Goal: Task Accomplishment & Management: Manage account settings

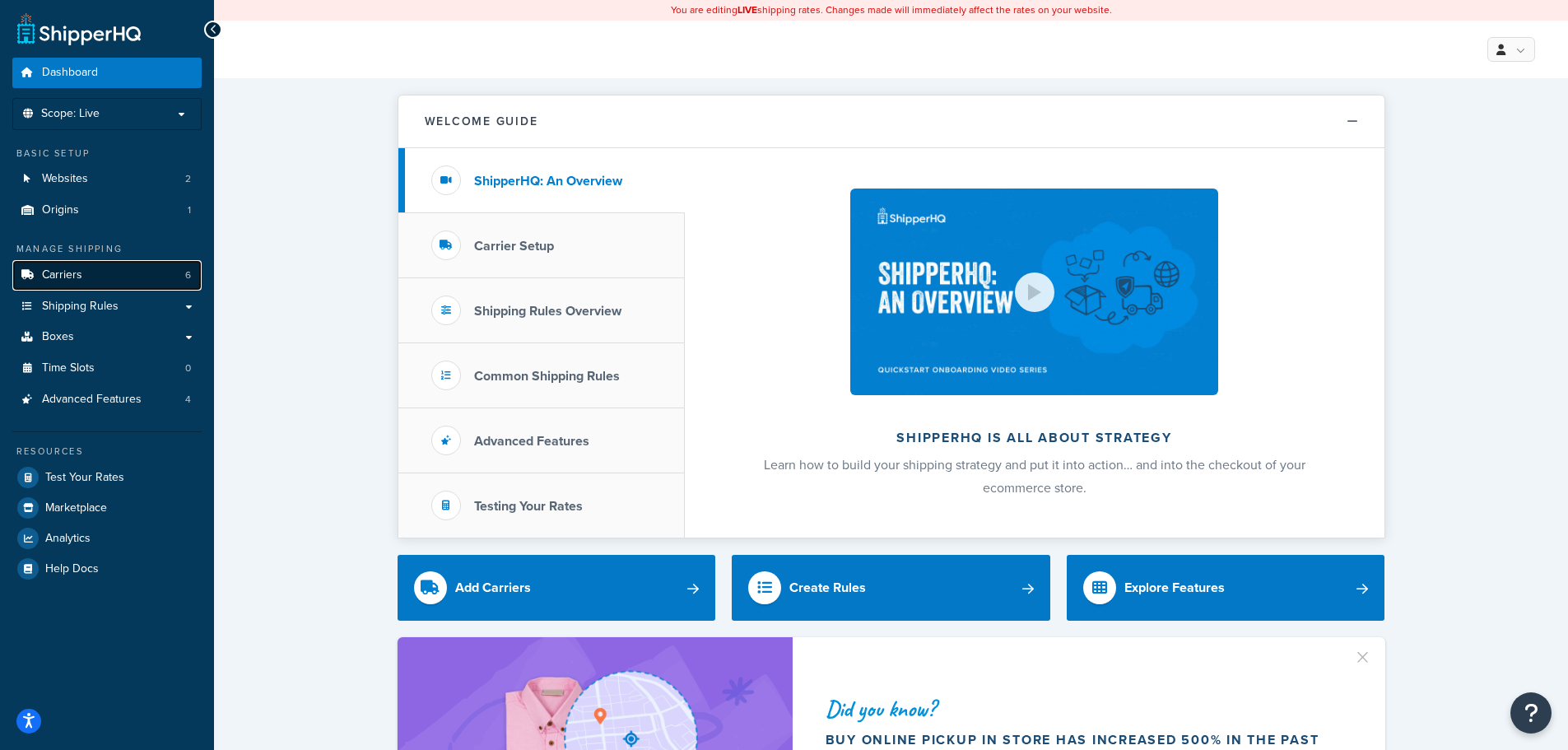
click at [70, 272] on span "Carriers" at bounding box center [62, 275] width 40 height 14
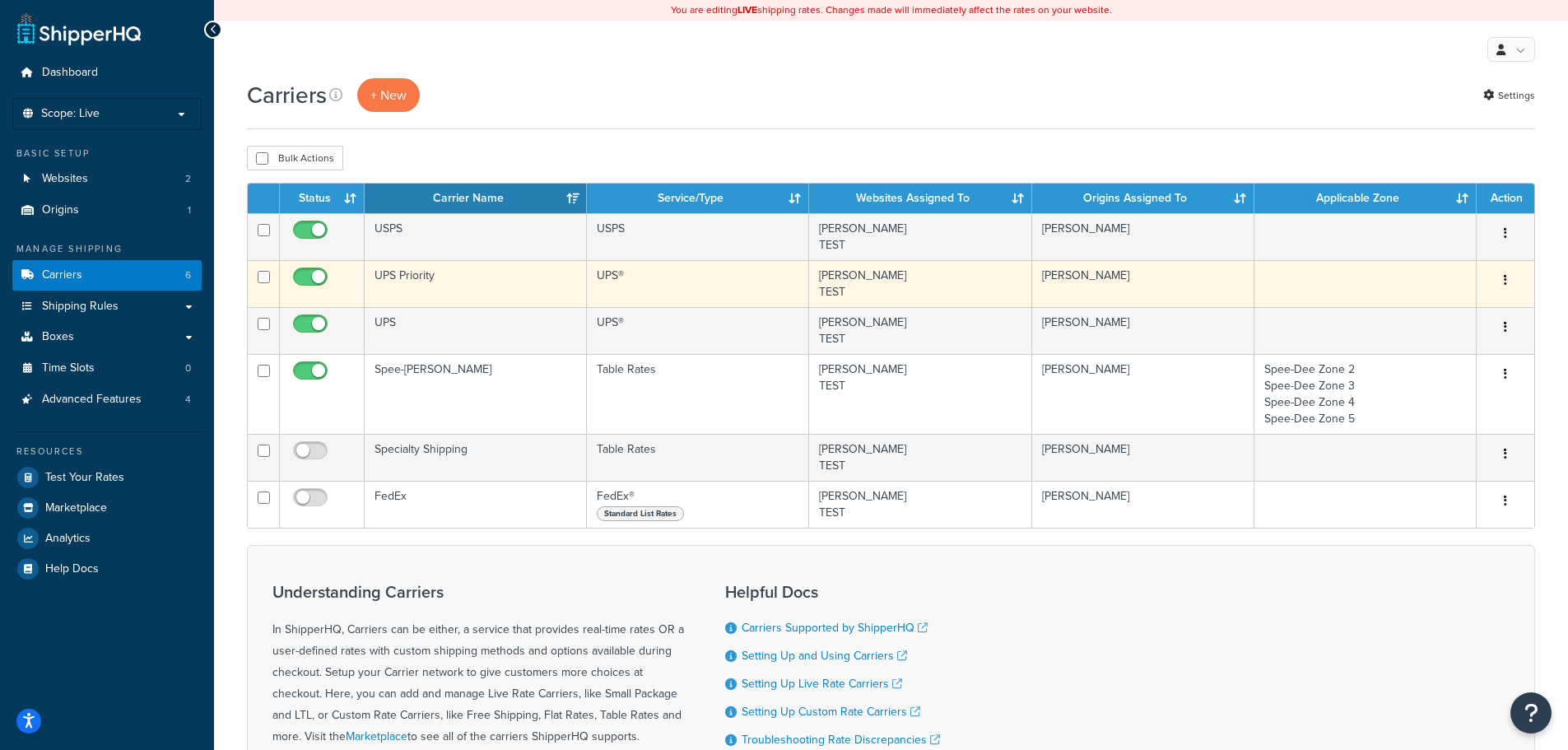
click at [456, 279] on td "UPS Priority" at bounding box center [475, 284] width 222 height 47
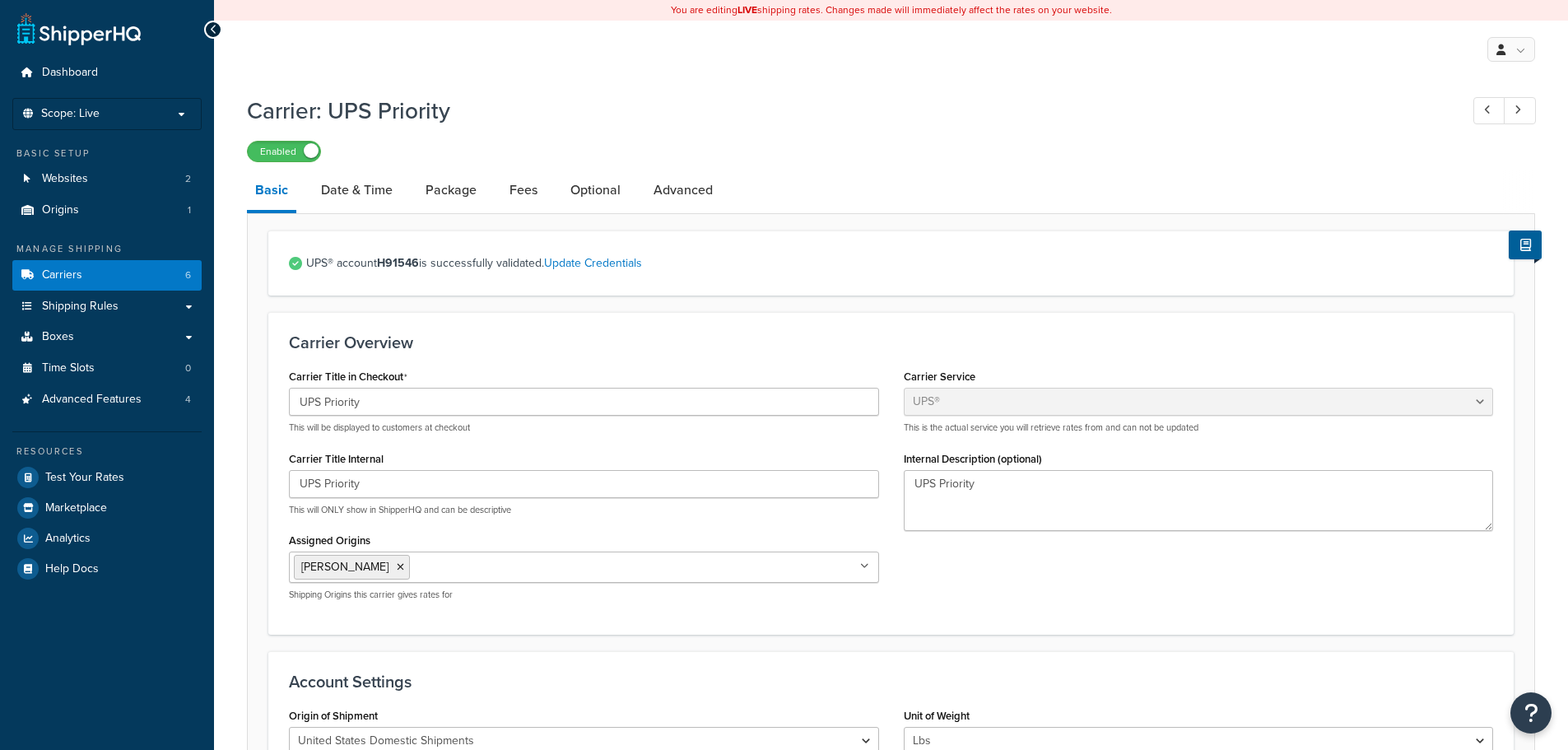
select select "ups"
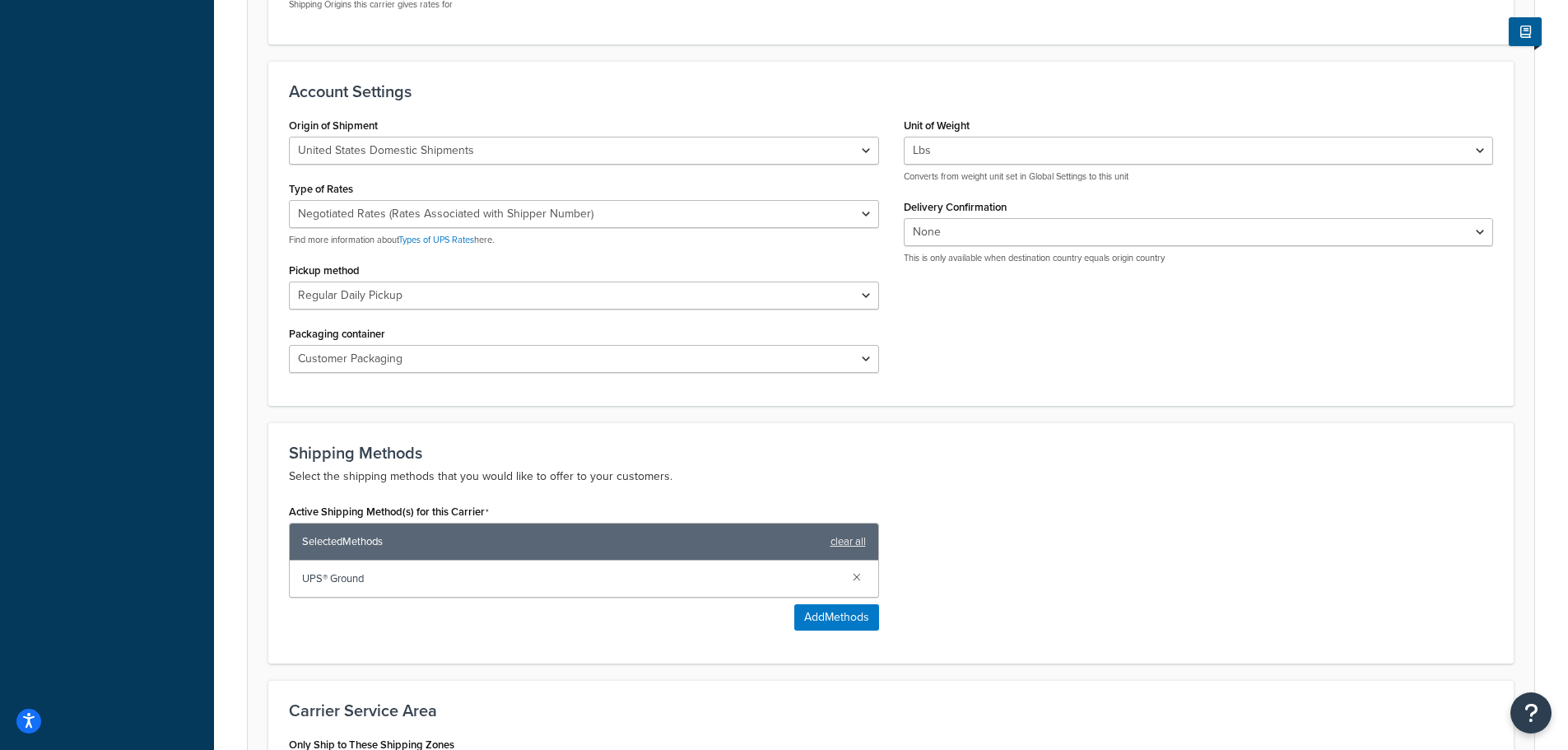
scroll to position [838, 0]
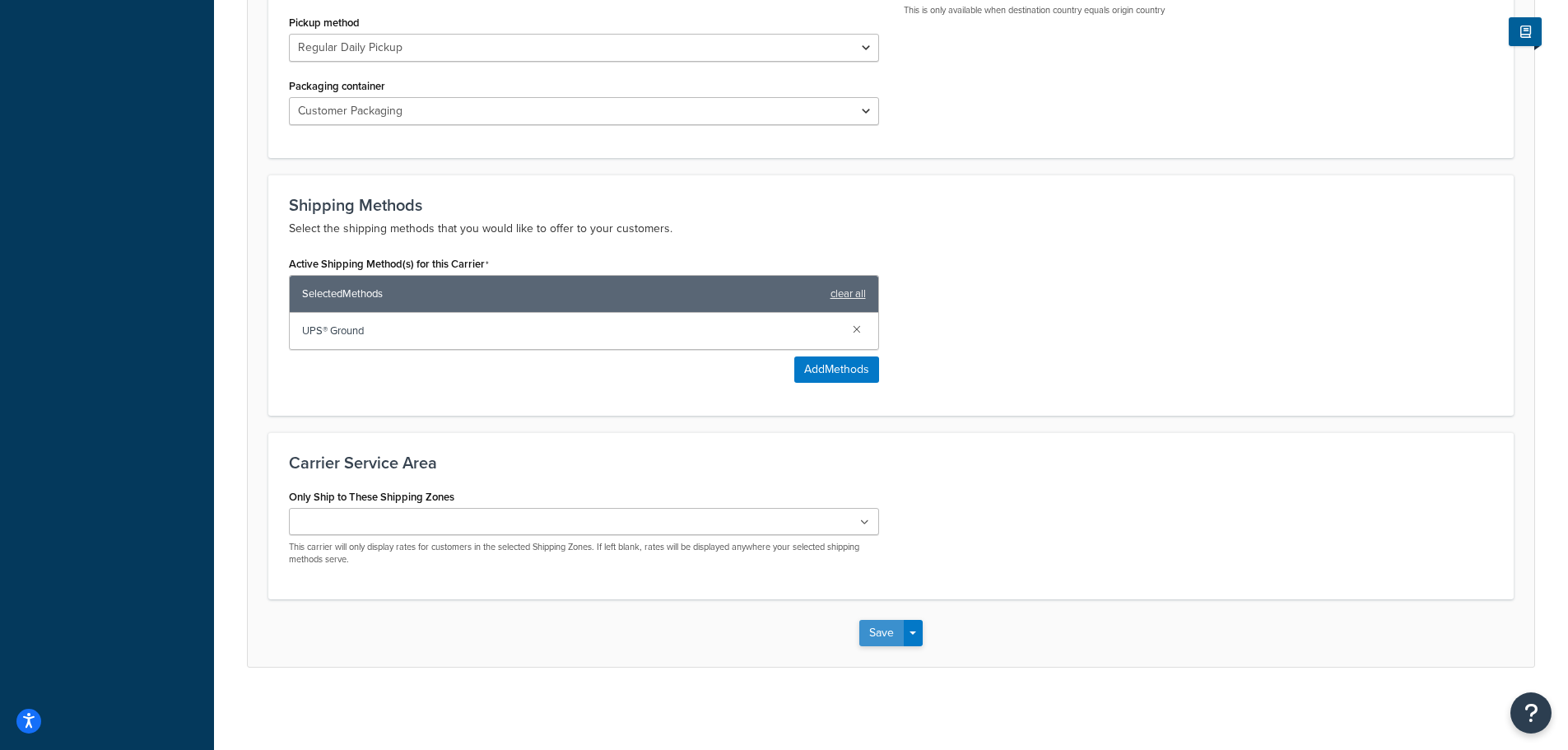
click at [886, 637] on button "Save" at bounding box center [881, 633] width 44 height 27
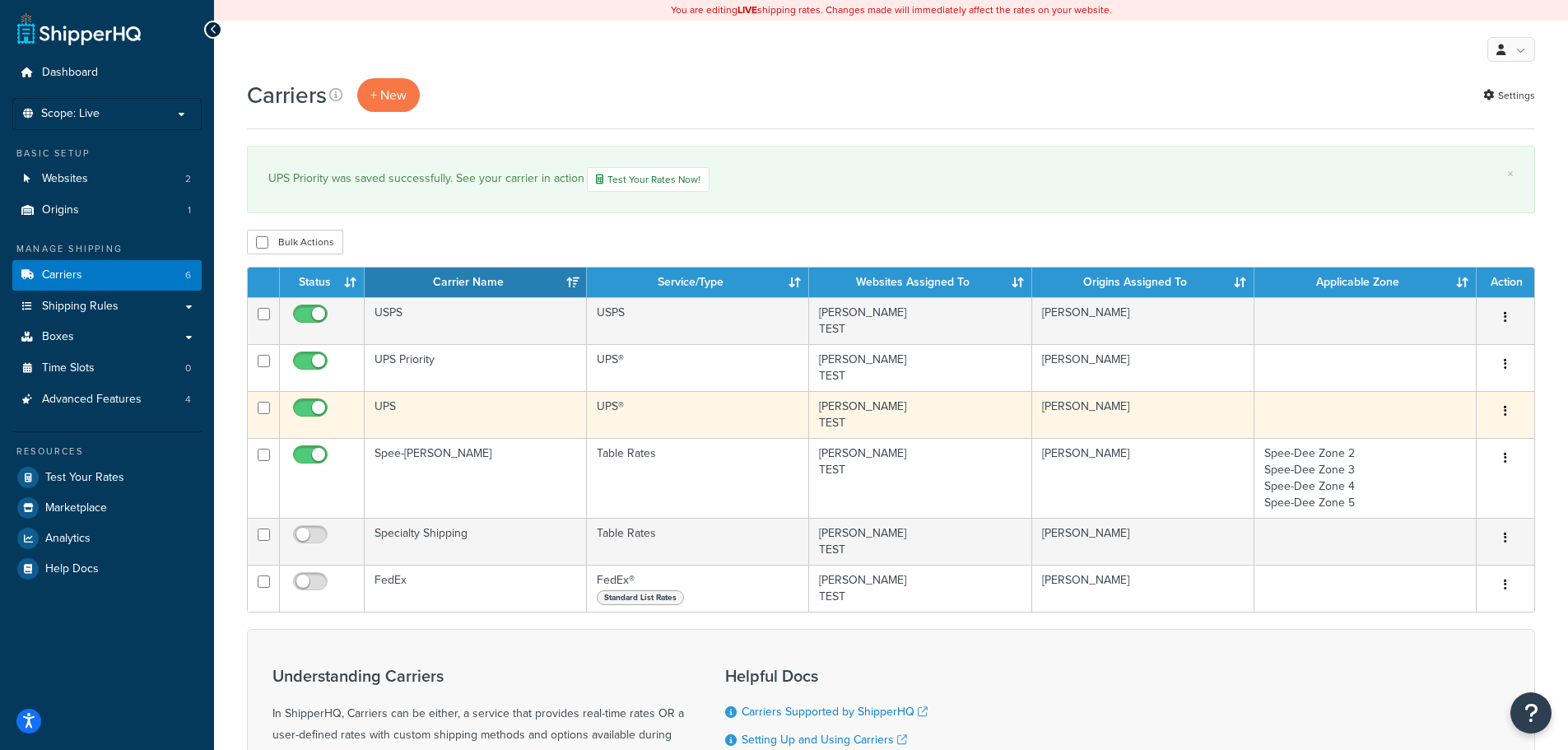
click at [439, 422] on td "UPS" at bounding box center [475, 414] width 222 height 47
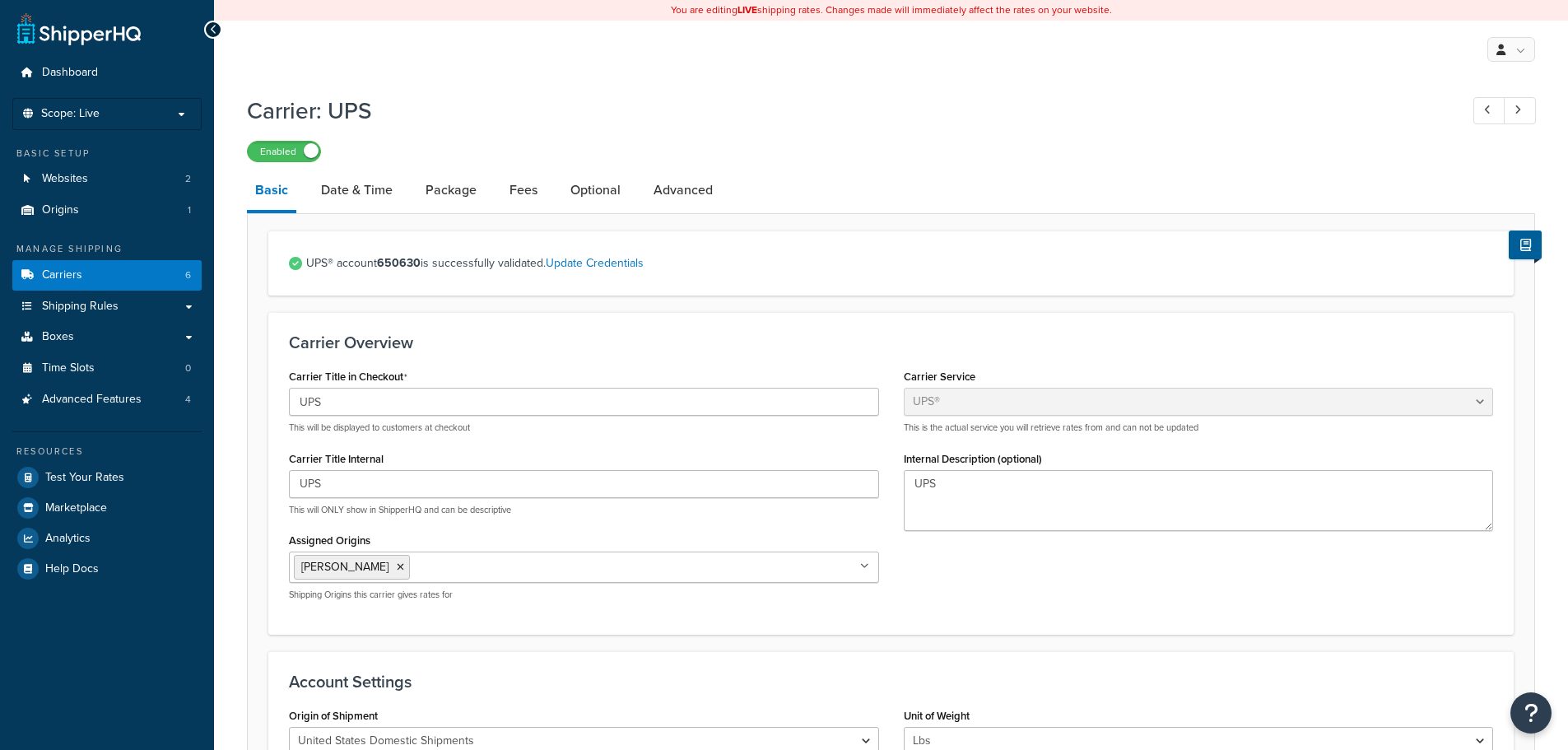
select select "ups"
select select "01"
click at [78, 73] on span "Dashboard" at bounding box center [70, 73] width 56 height 14
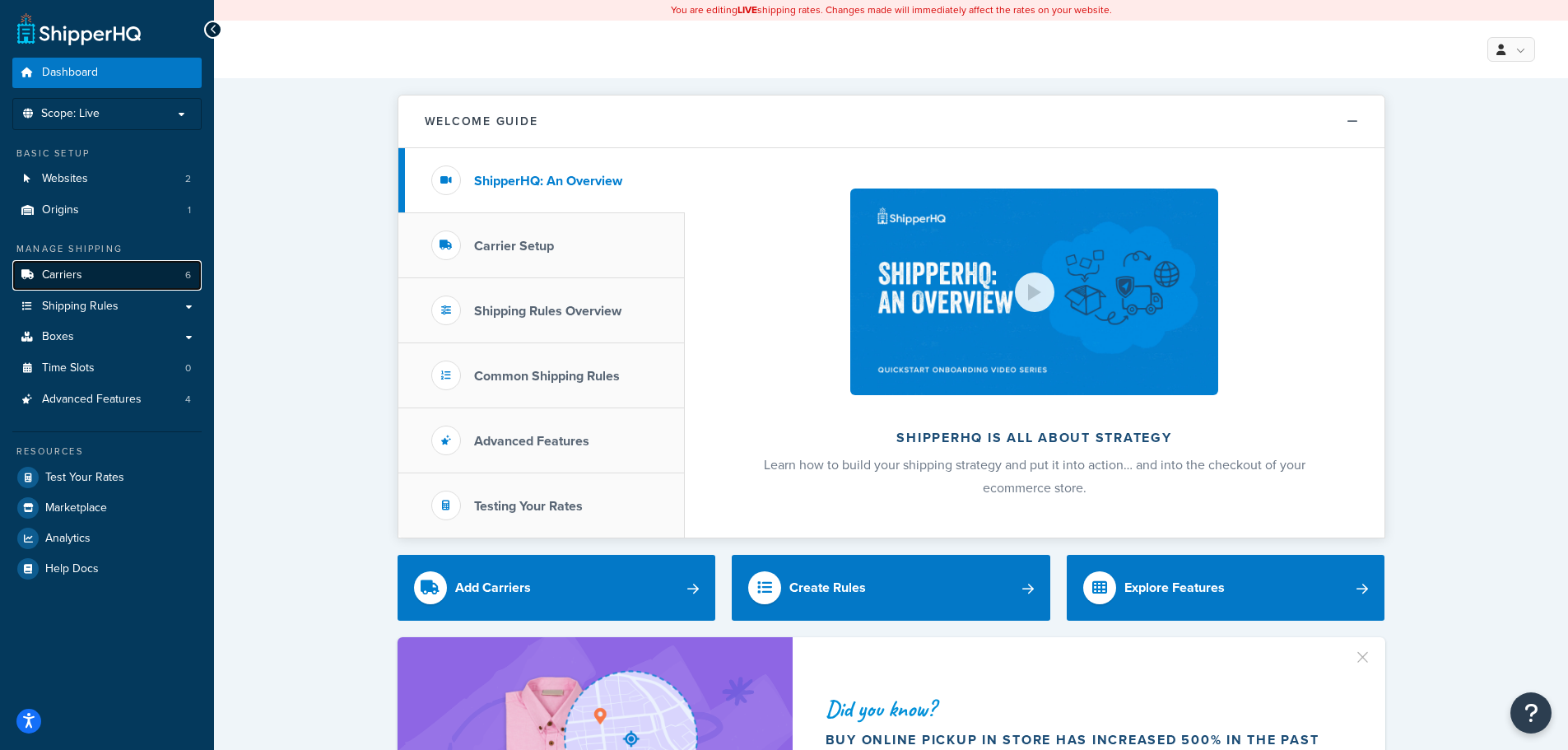
click at [89, 270] on link "Carriers 6" at bounding box center [108, 275] width 189 height 31
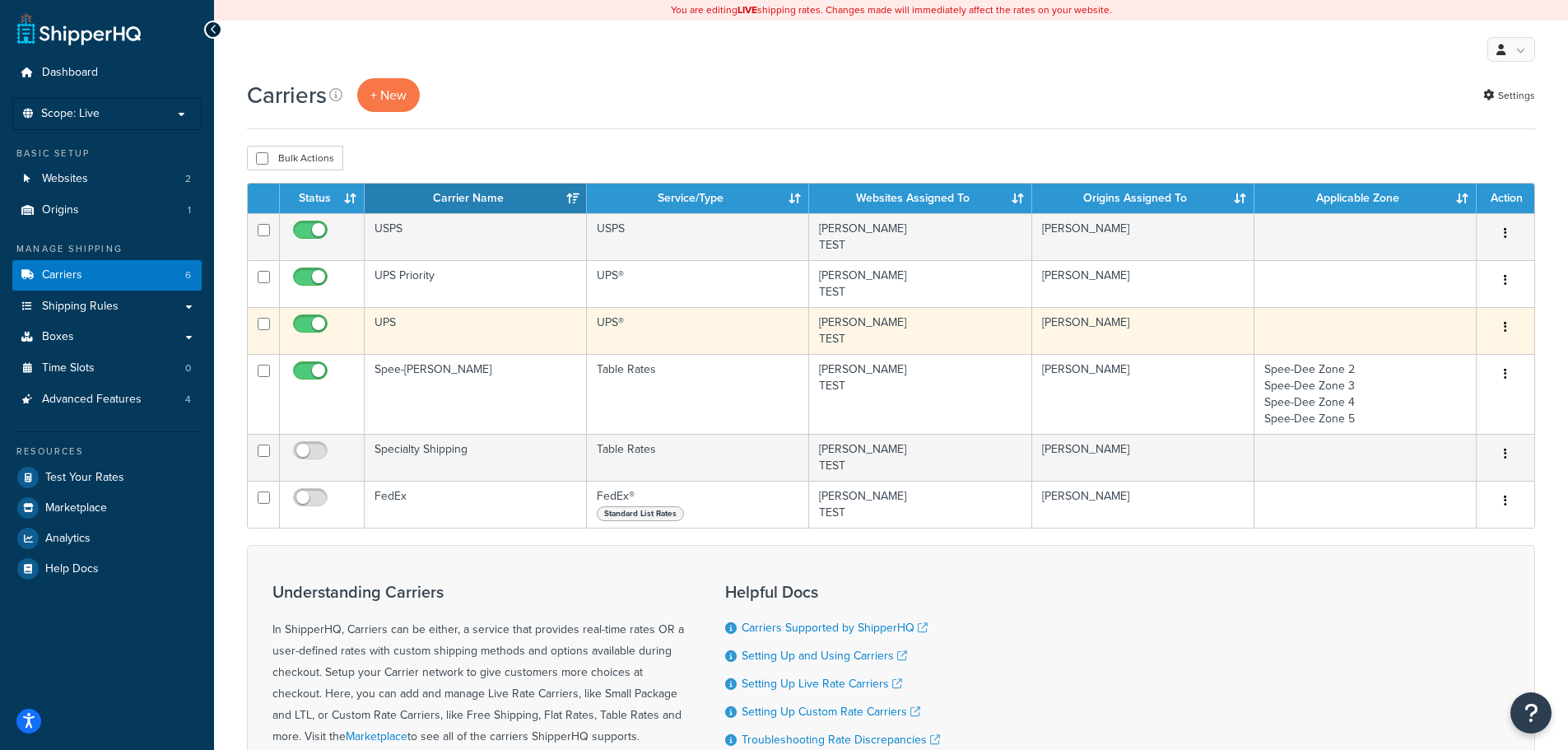
click at [522, 330] on td "UPS" at bounding box center [475, 331] width 222 height 47
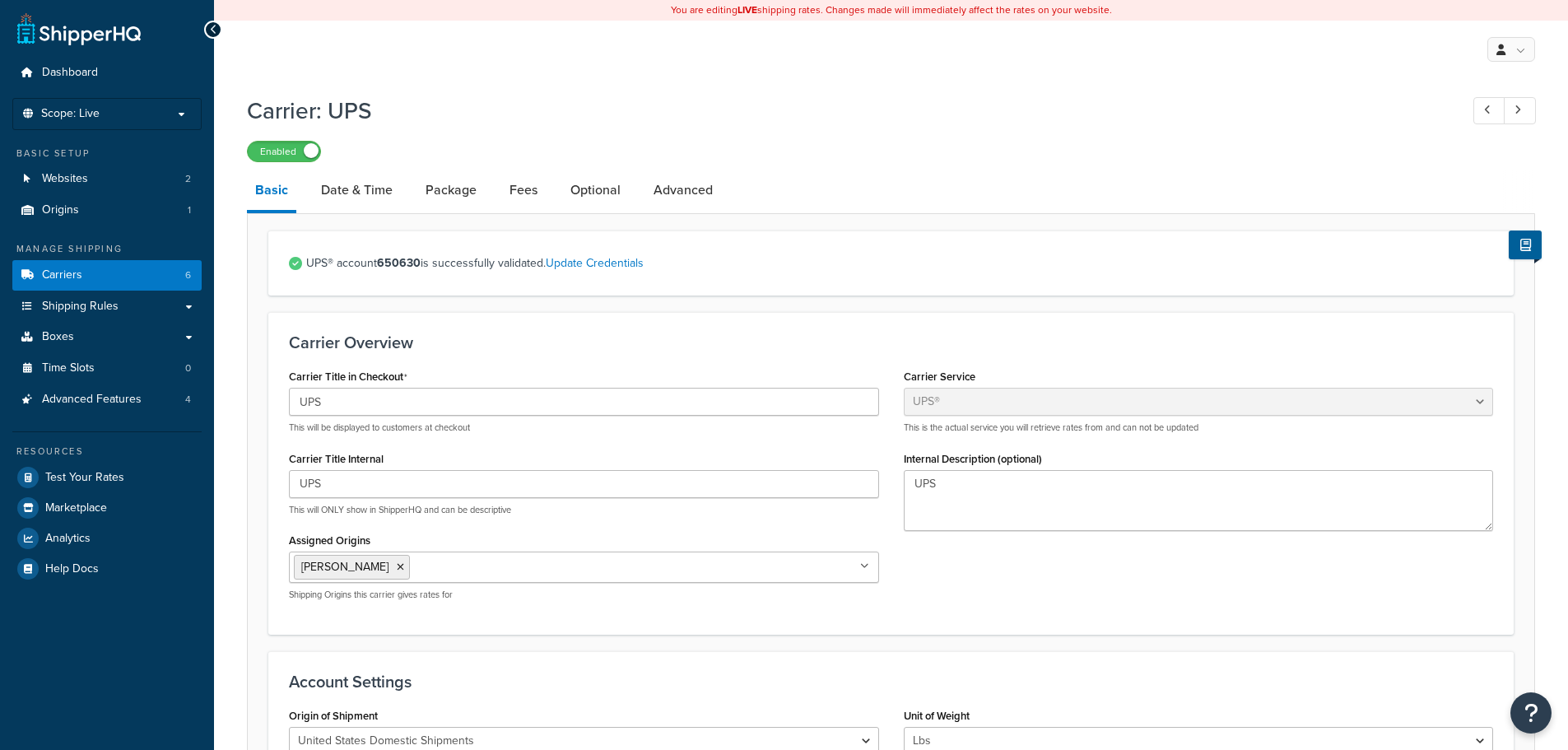
select select "ups"
select select "01"
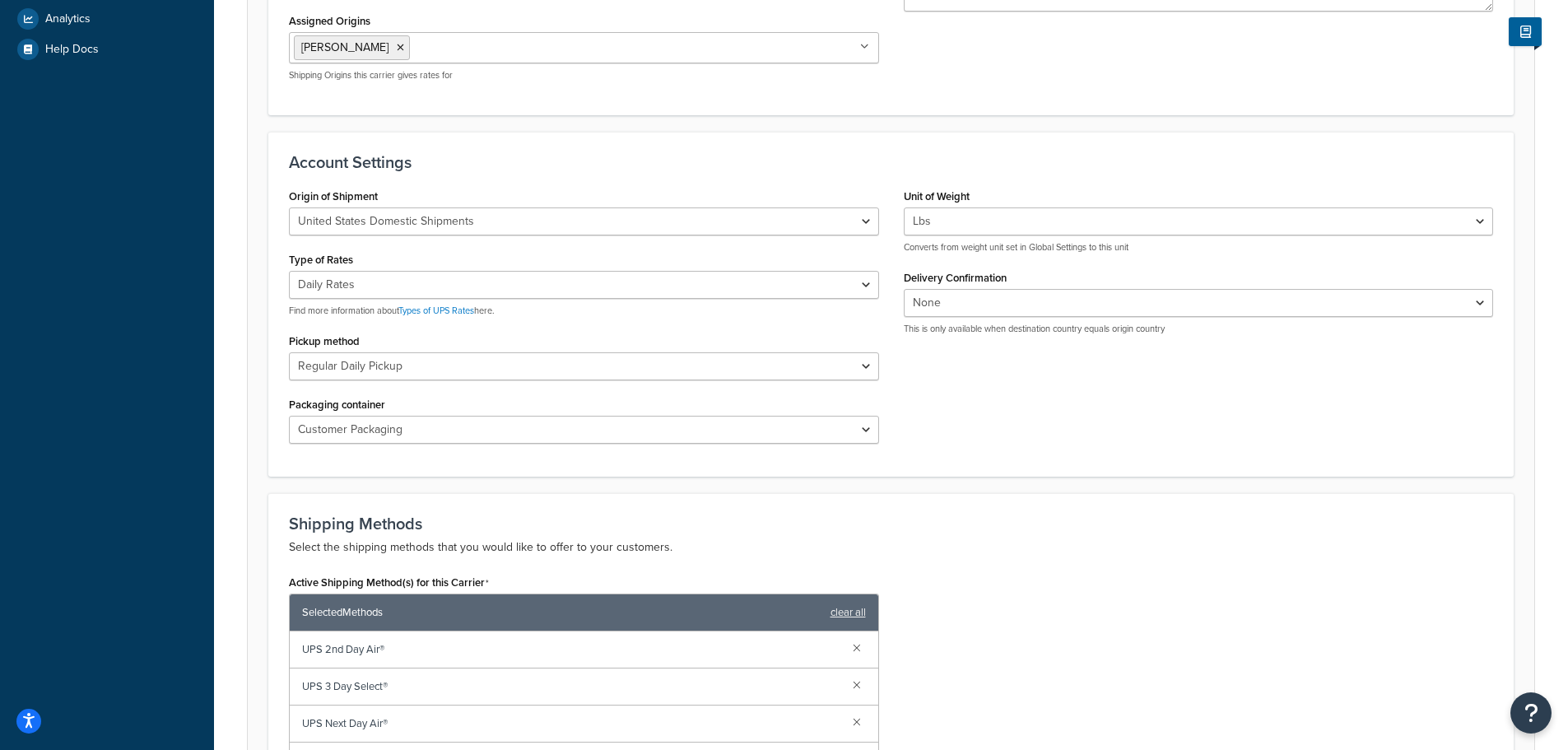
scroll to position [330, 0]
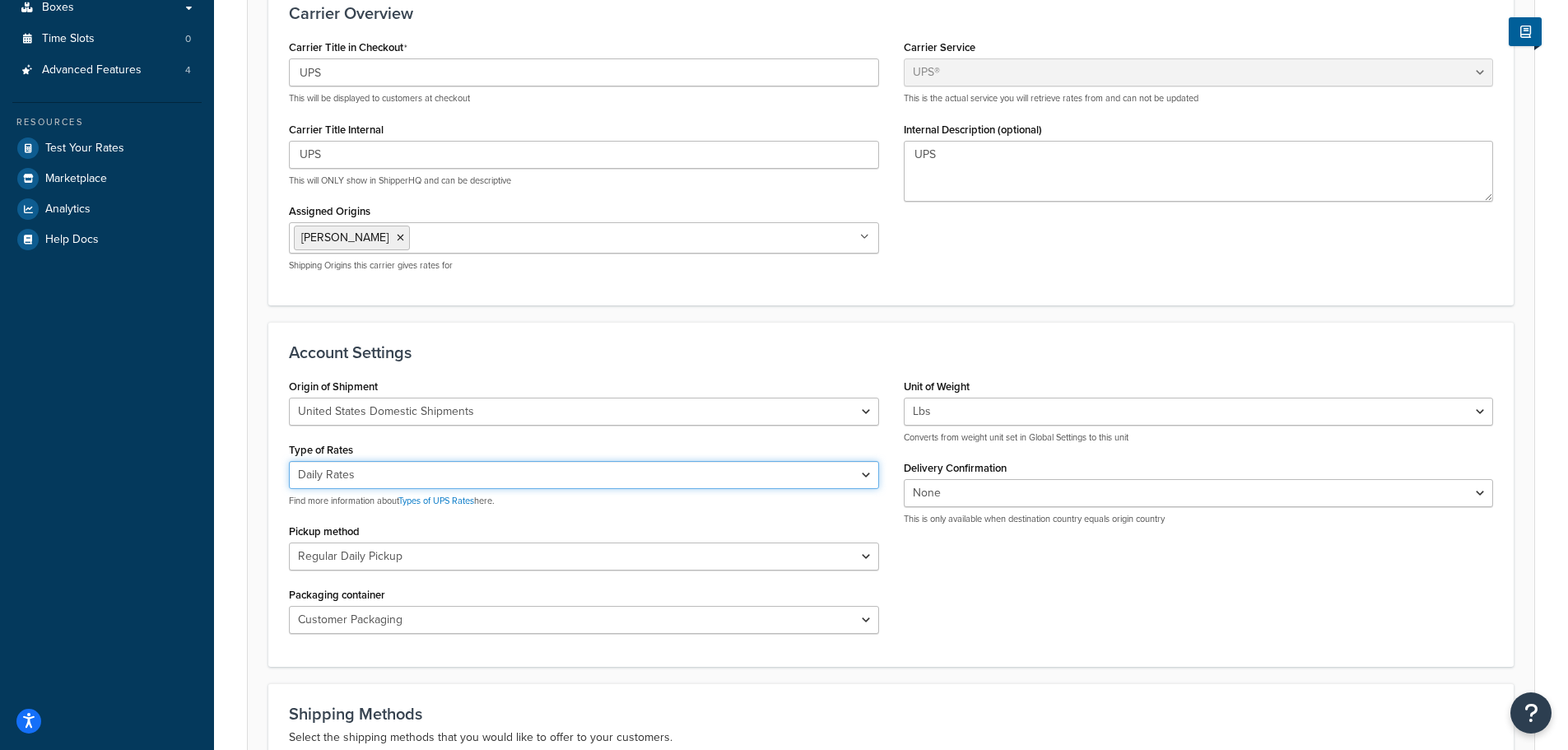
click at [845, 484] on select "Negotiated Rates (Rates Associated with Shipper Number) Daily Rates Retail Rate…" at bounding box center [584, 475] width 590 height 28
click at [806, 351] on h3 "Account Settings" at bounding box center [891, 352] width 1204 height 18
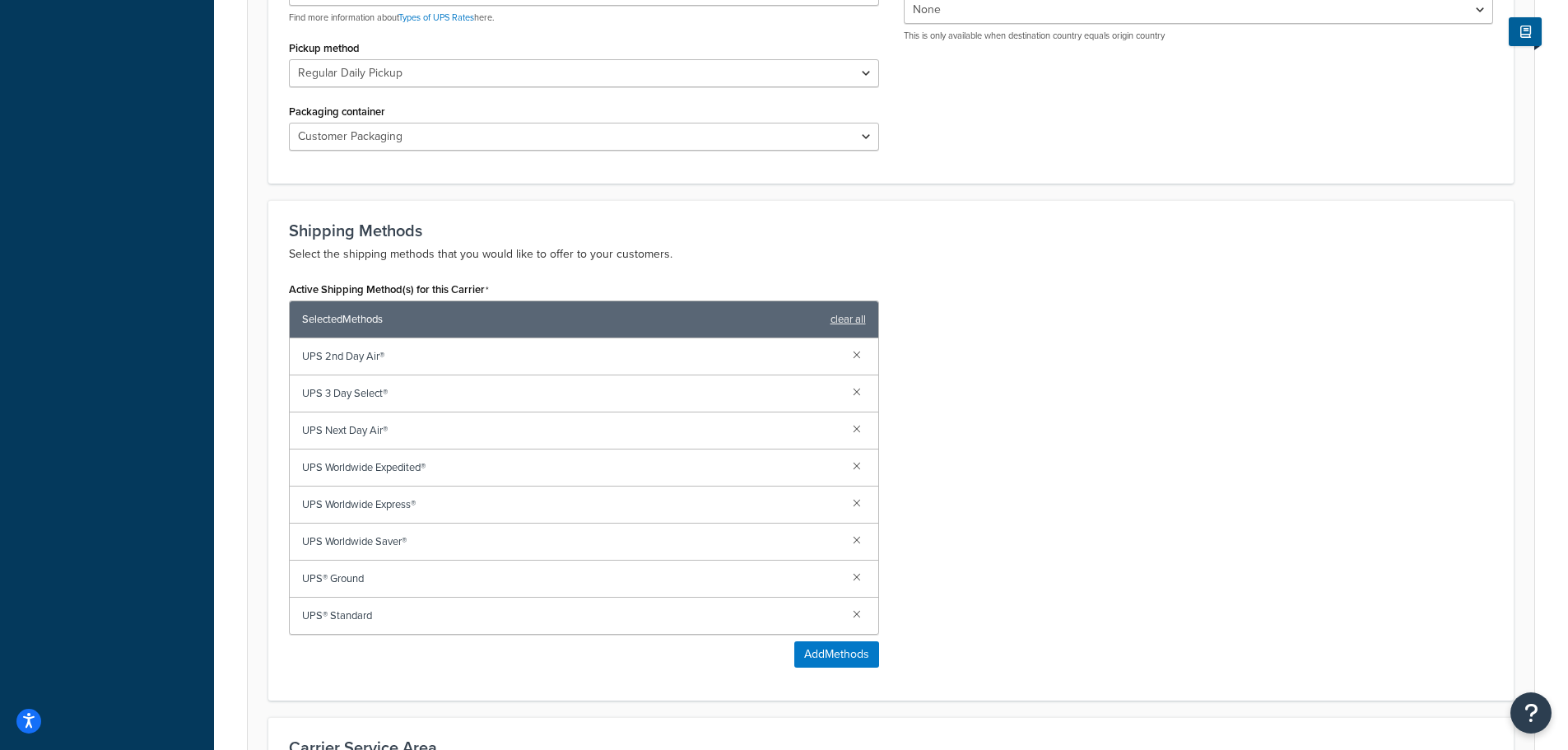
scroll to position [823, 0]
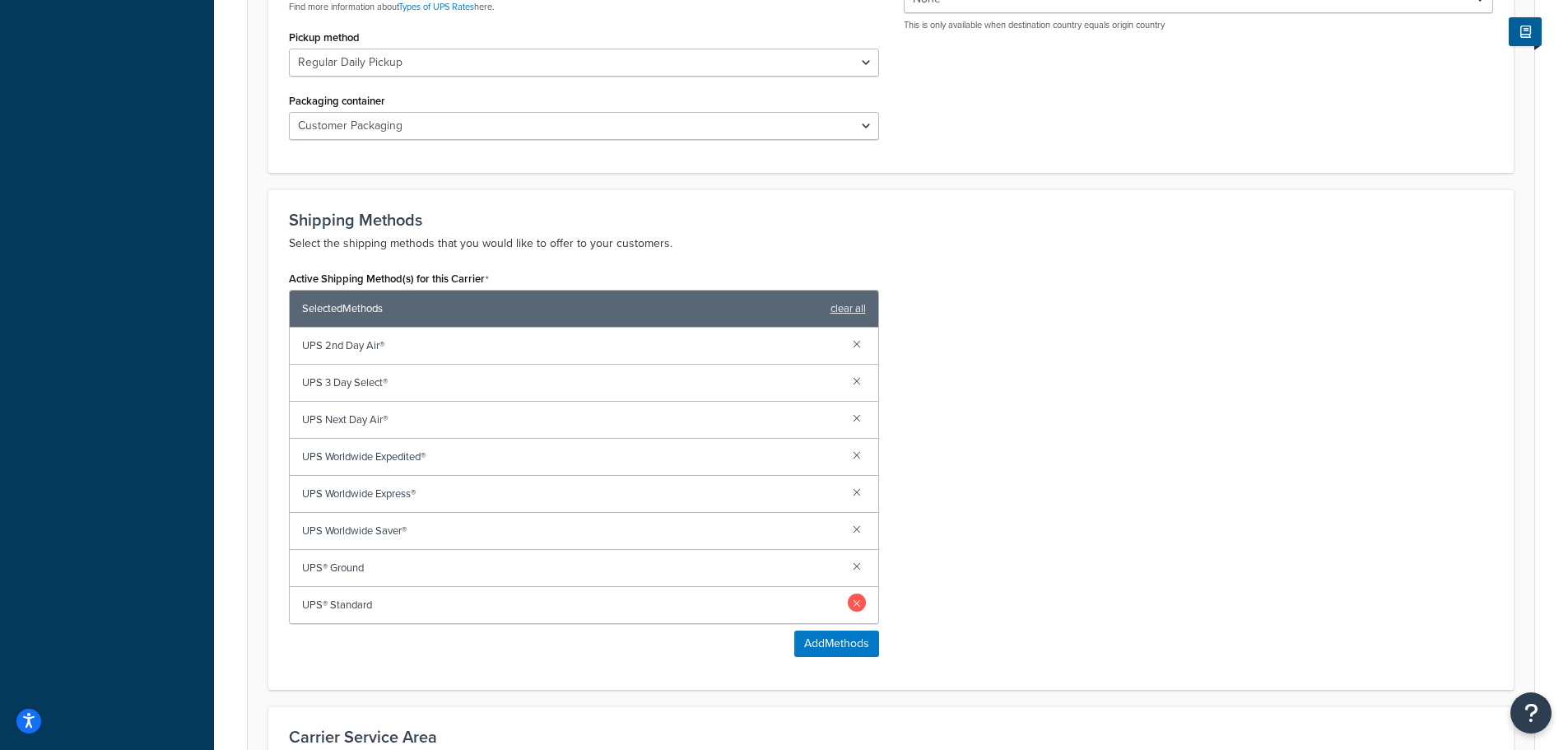
click at [856, 601] on link at bounding box center [857, 602] width 18 height 18
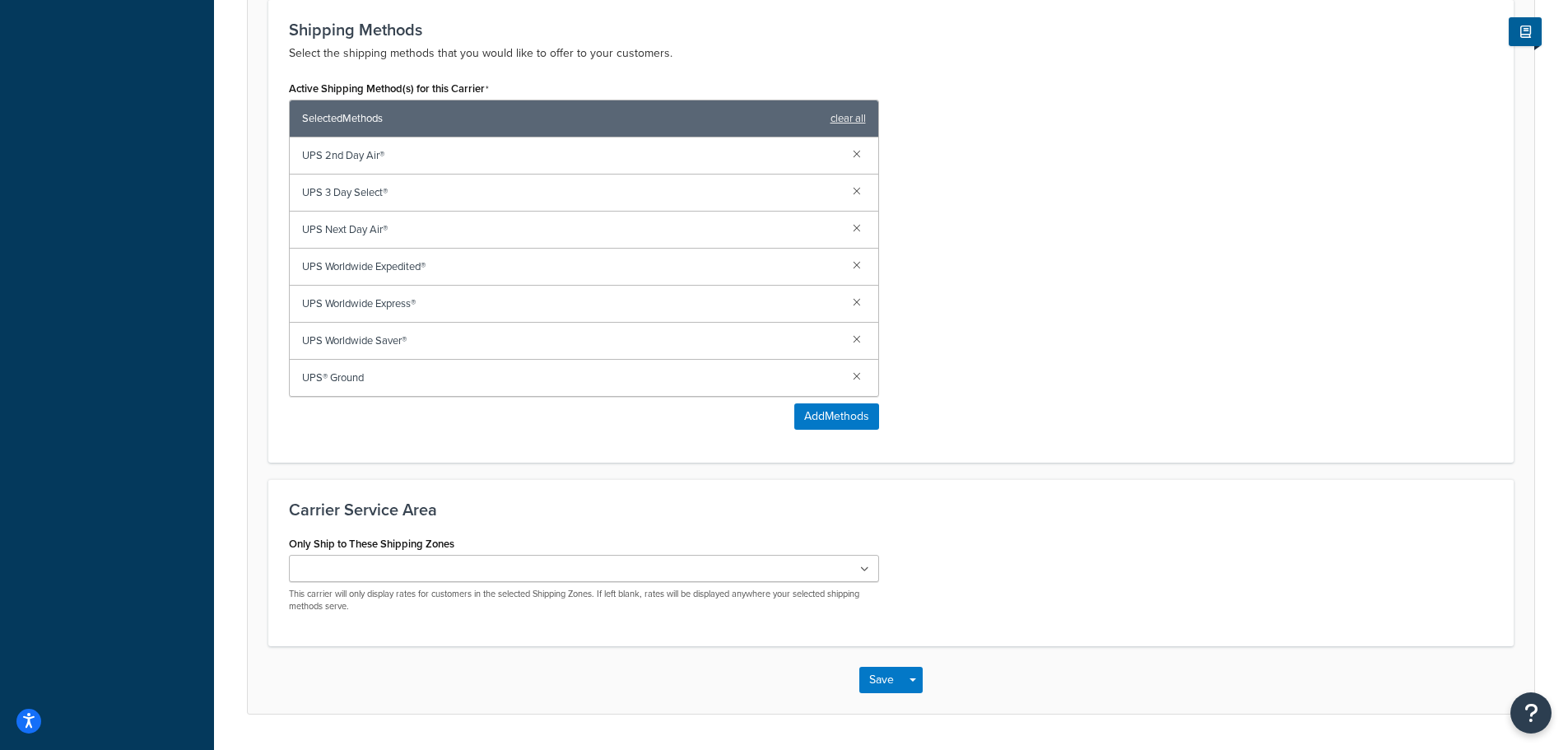
scroll to position [1060, 0]
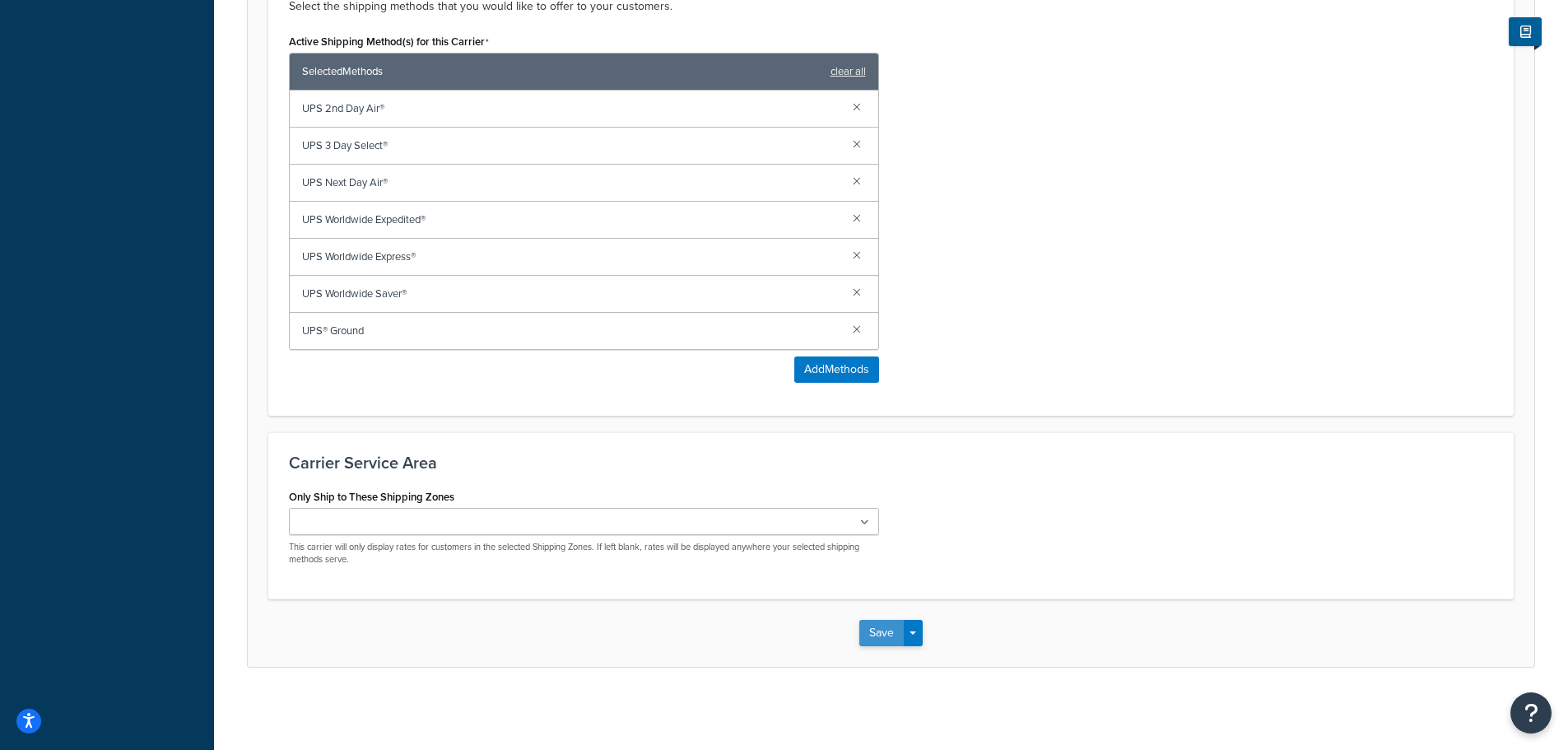
click at [891, 635] on button "Save" at bounding box center [881, 633] width 44 height 27
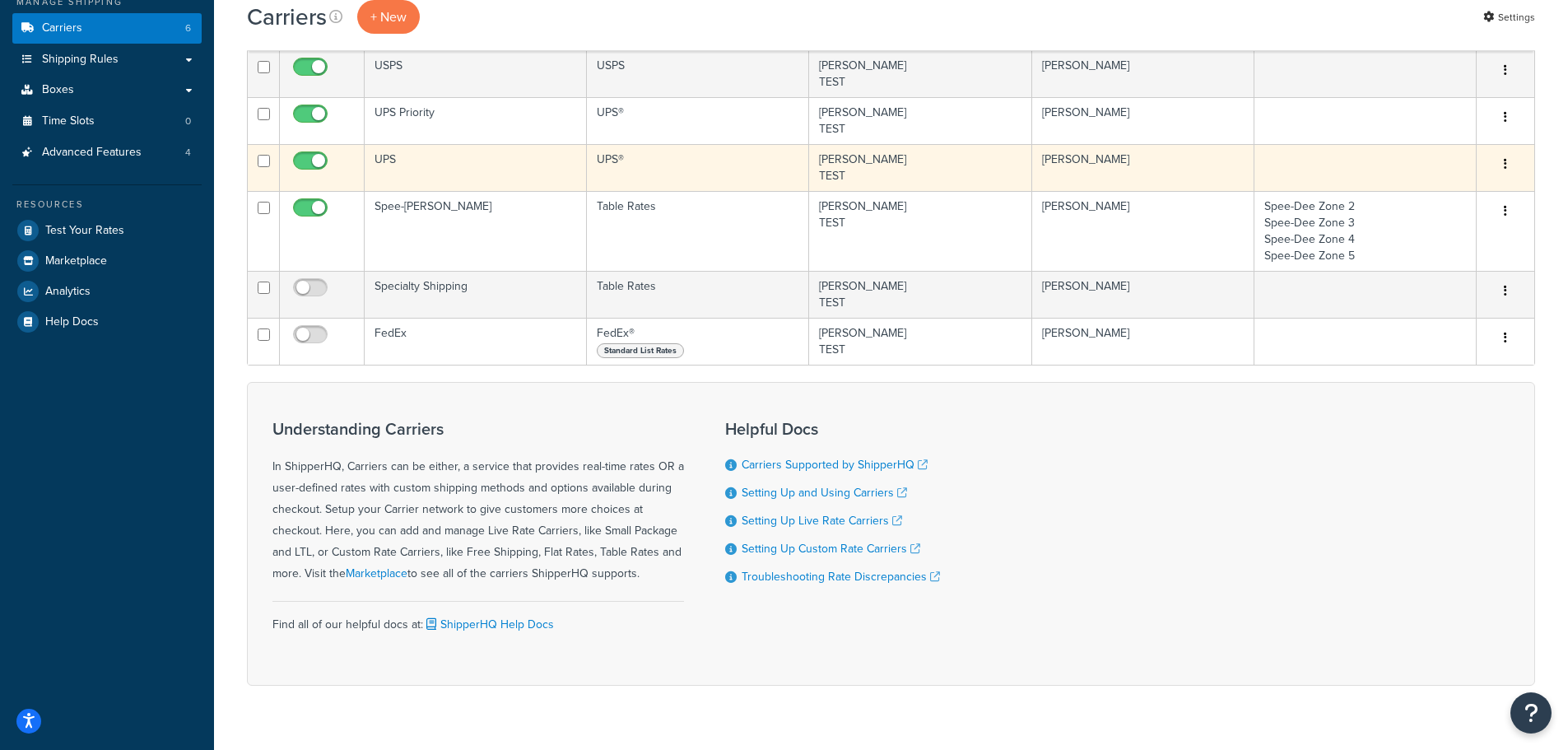
click at [457, 162] on td "UPS" at bounding box center [475, 168] width 222 height 47
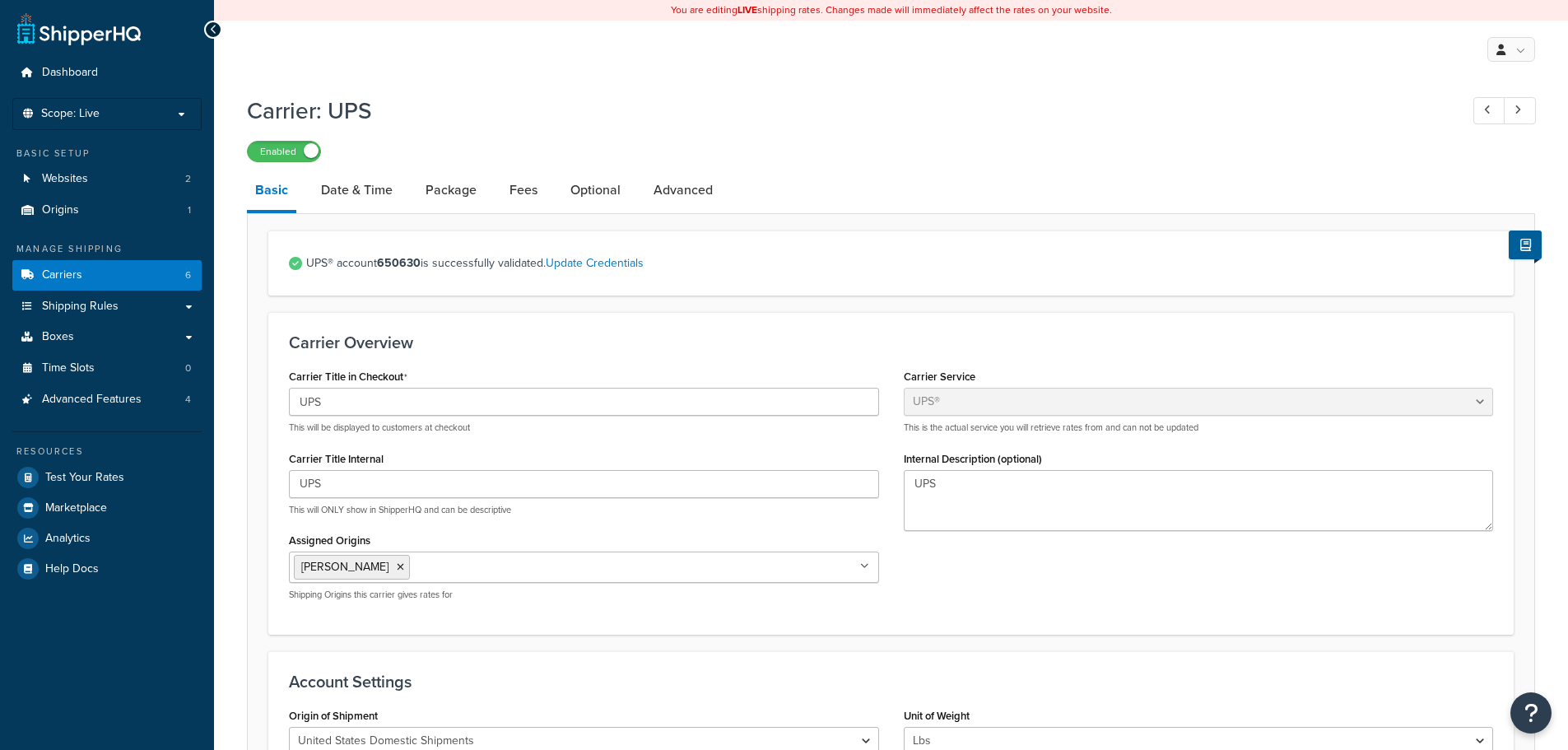
select select "ups"
select select "01"
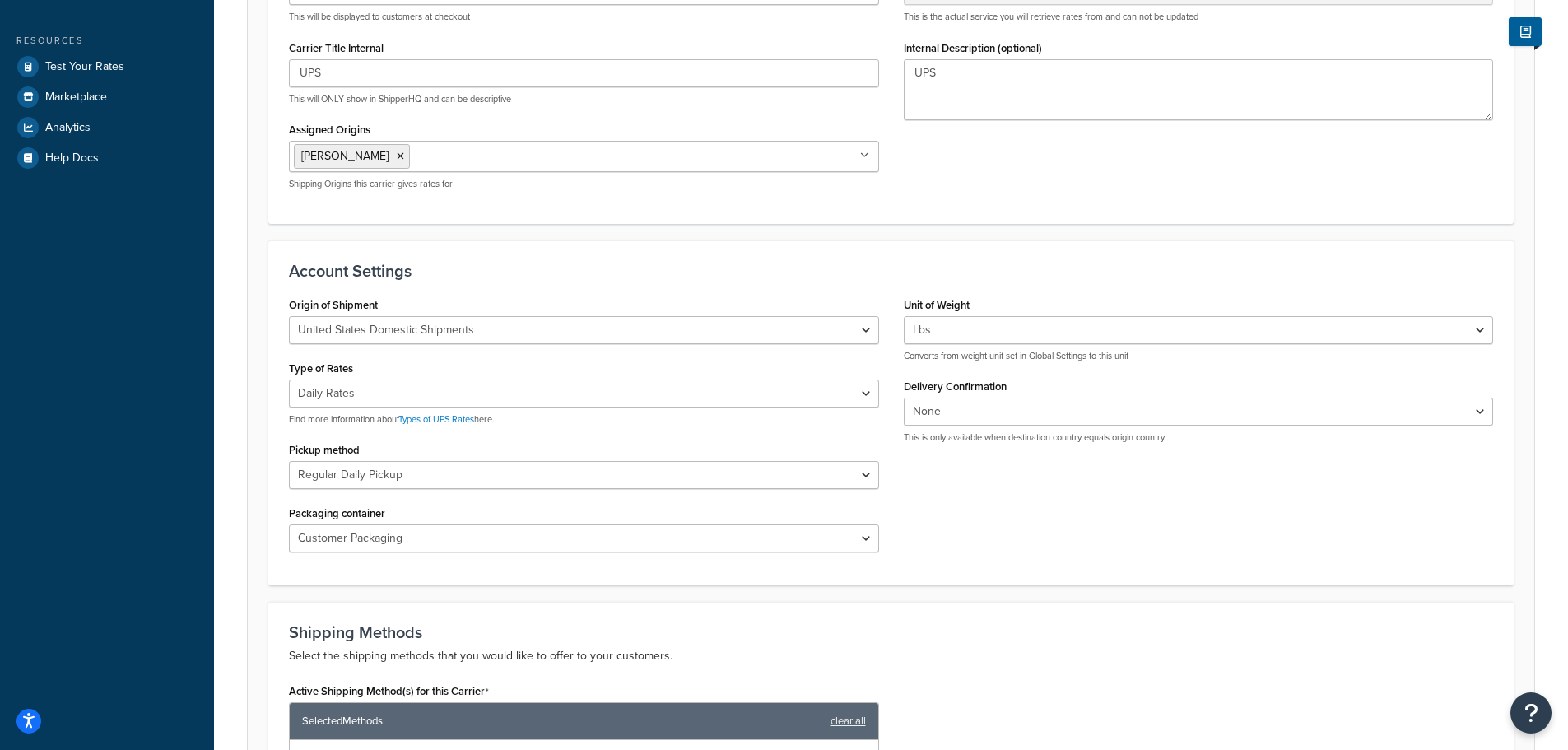
scroll to position [412, 0]
click at [513, 395] on select "Negotiated Rates (Rates Associated with Shipper Number) Daily Rates Retail Rate…" at bounding box center [584, 393] width 590 height 28
click at [593, 275] on h3 "Account Settings" at bounding box center [891, 269] width 1204 height 18
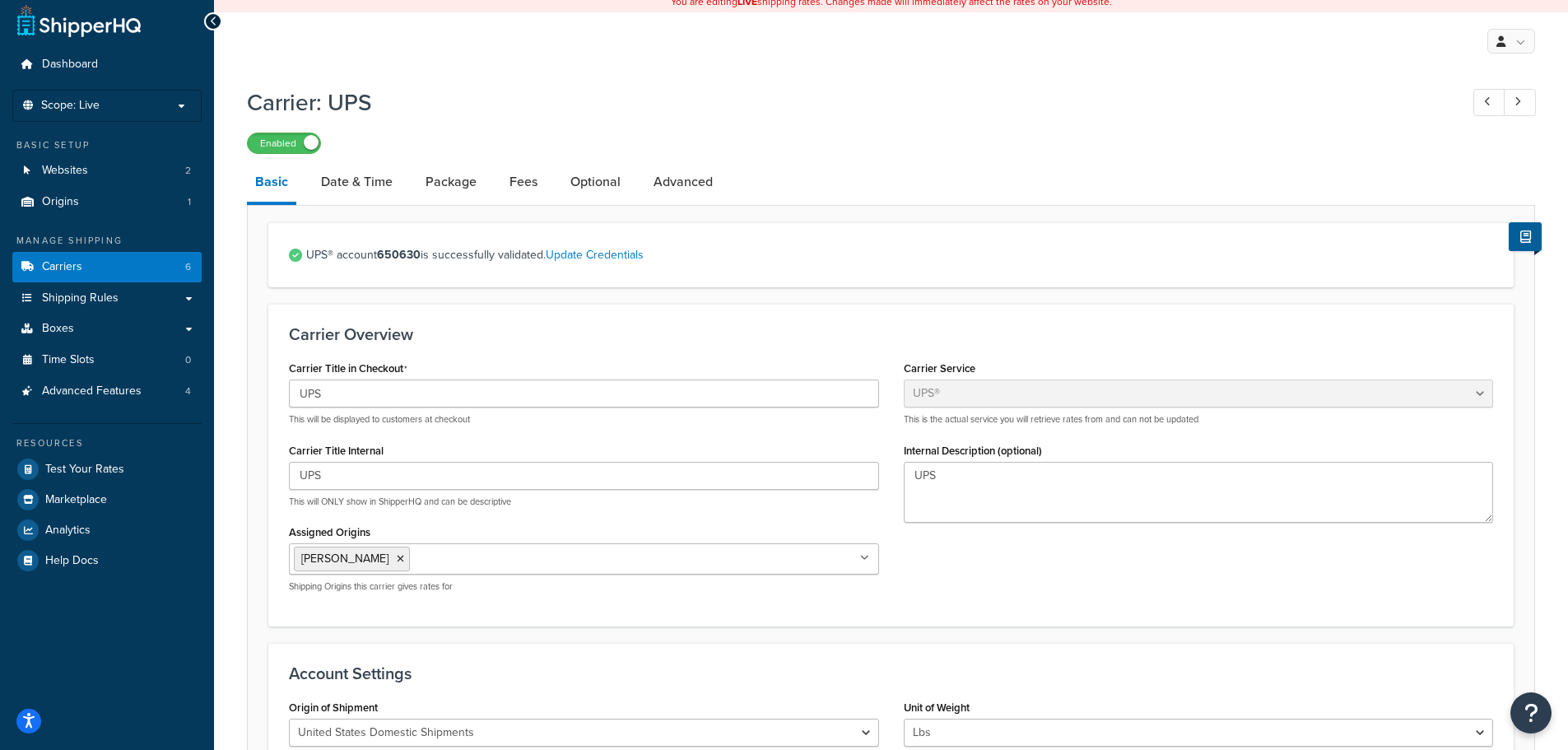
scroll to position [0, 0]
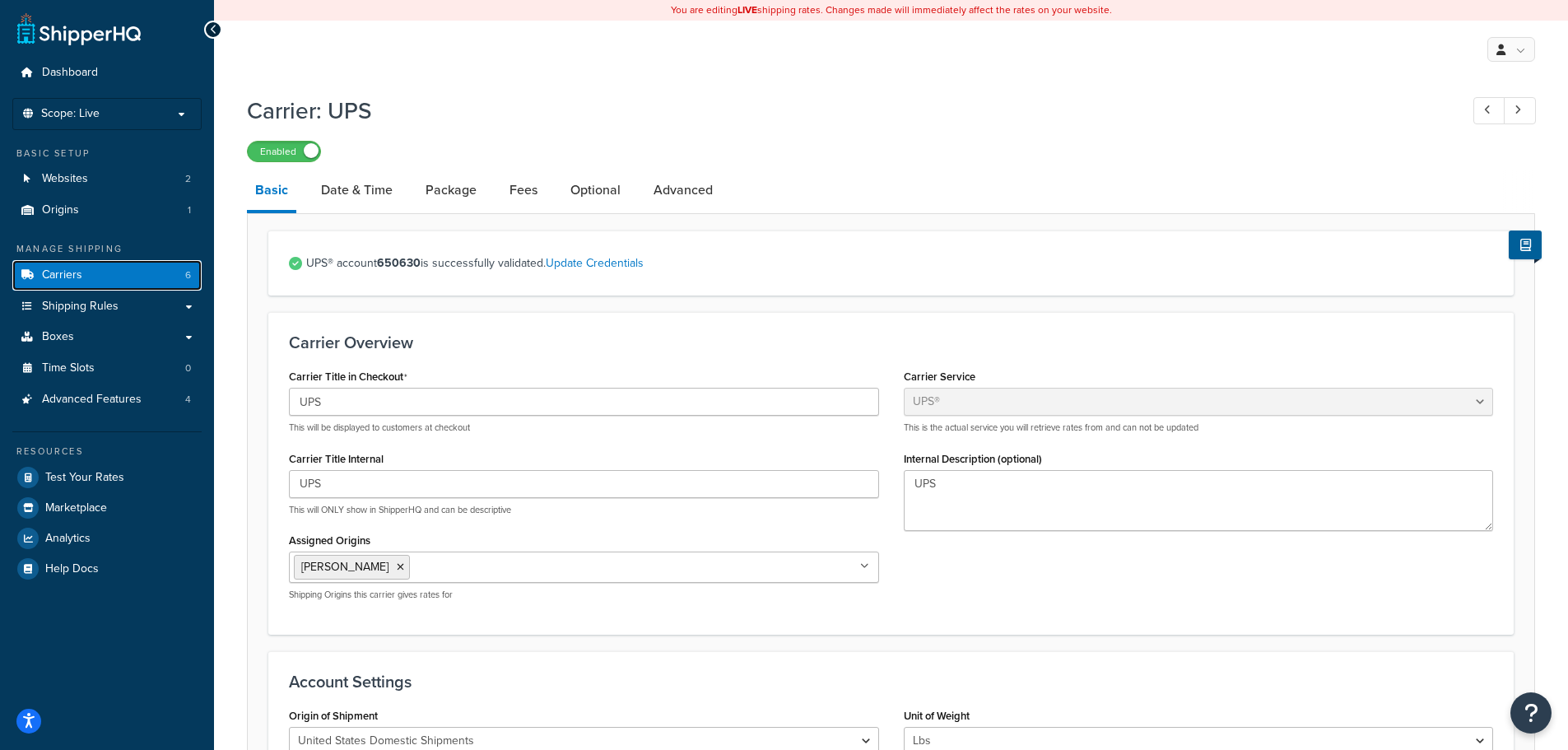
click at [68, 269] on span "Carriers" at bounding box center [62, 275] width 40 height 14
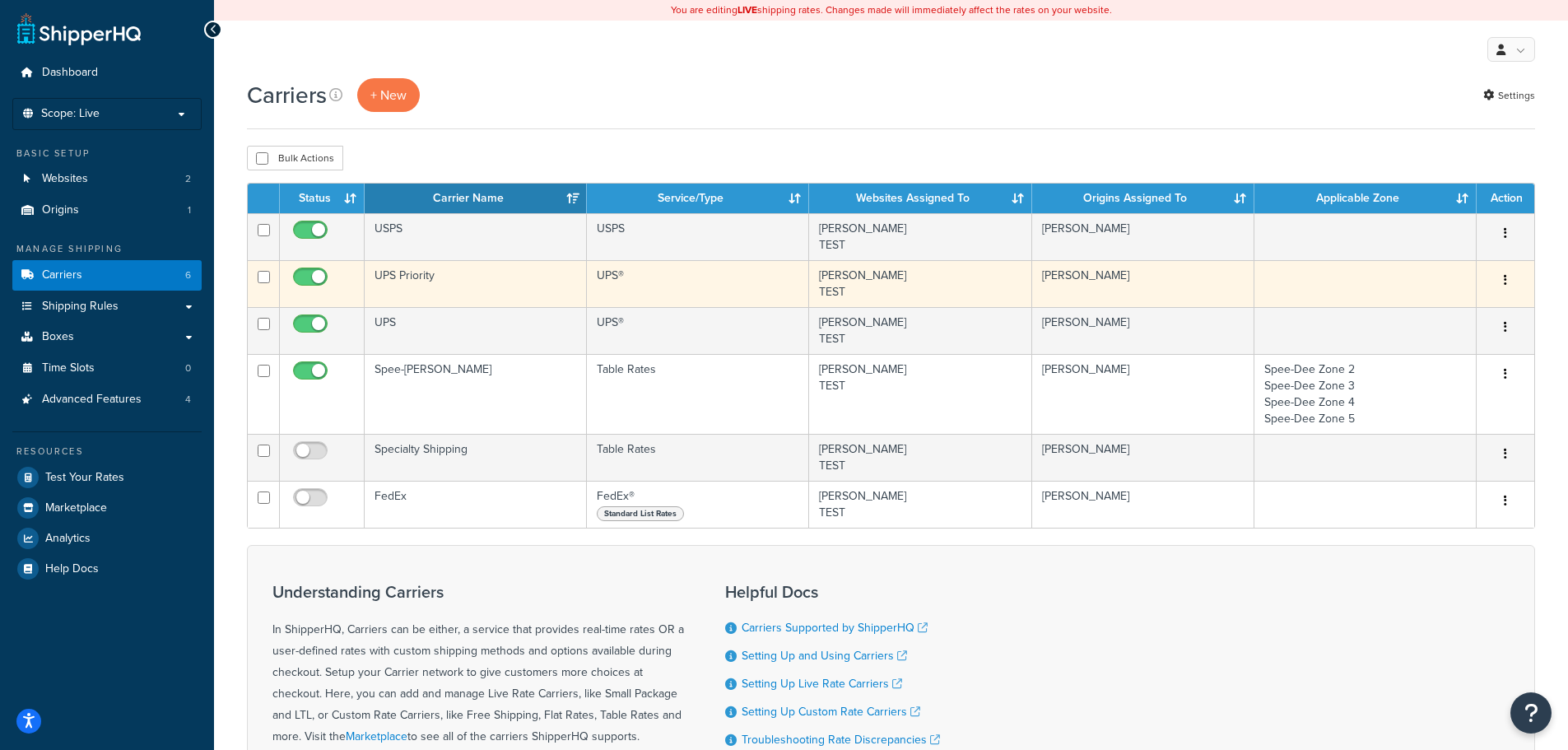
click at [443, 278] on td "UPS Priority" at bounding box center [475, 284] width 222 height 47
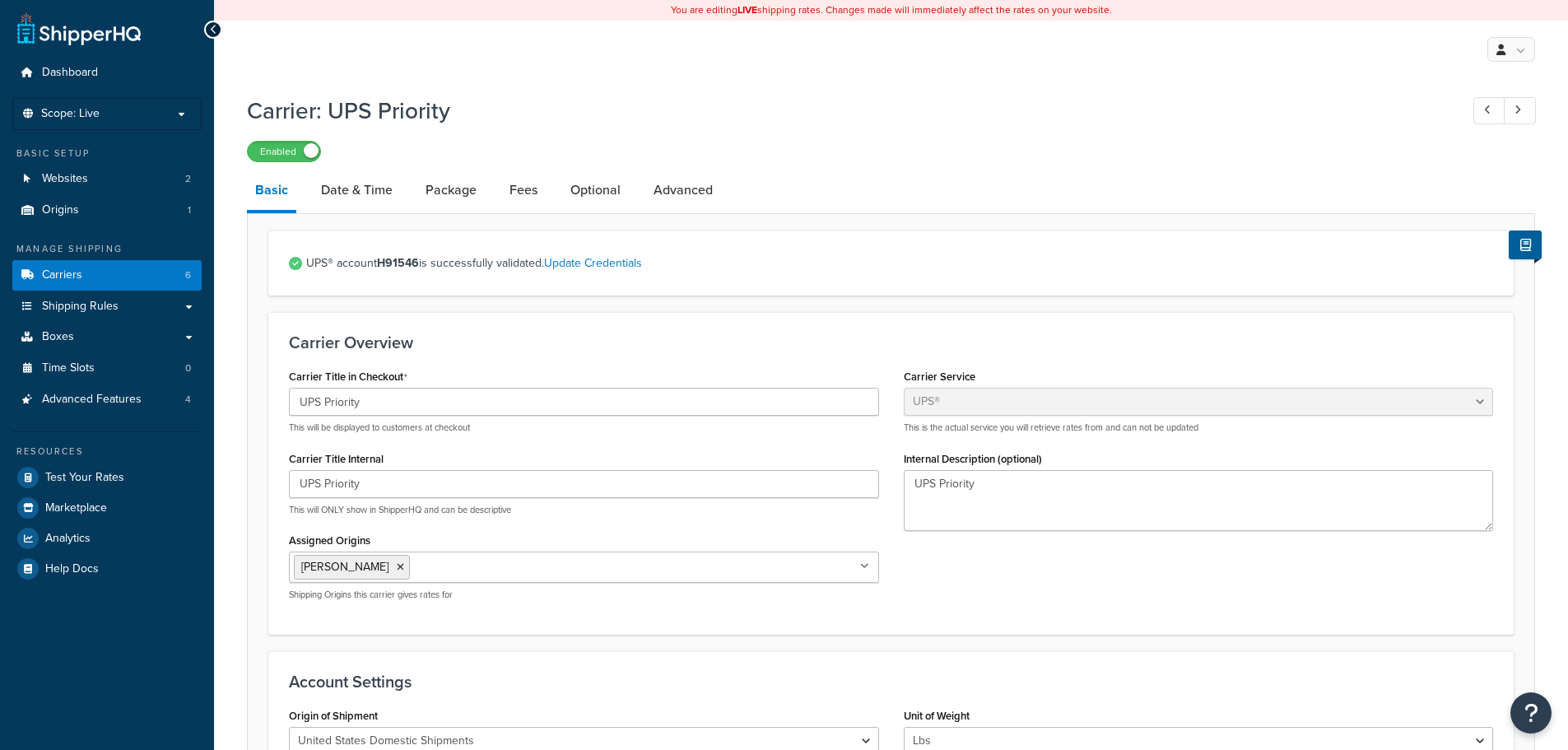
select select "ups"
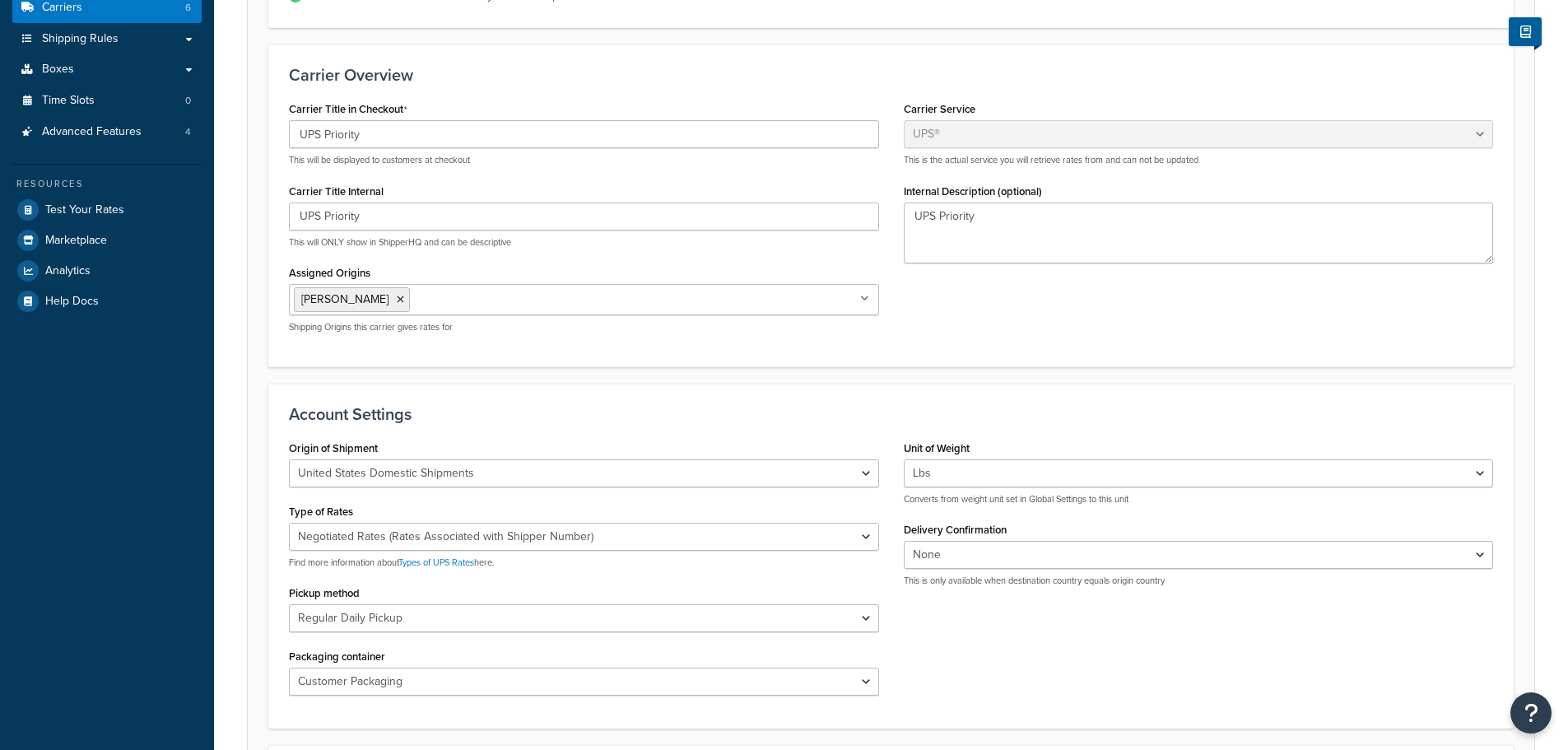
scroll to position [330, 0]
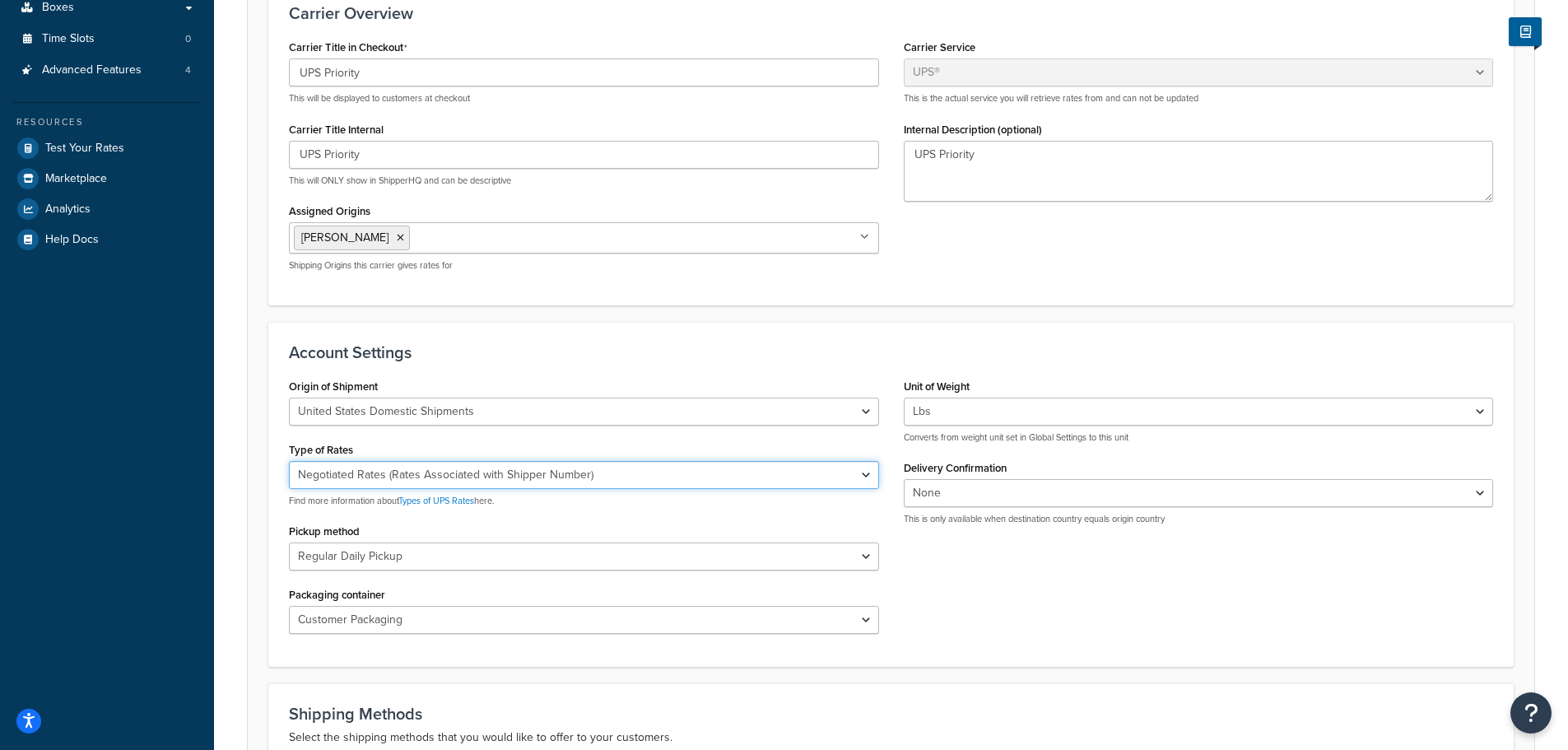
click at [466, 474] on select "Negotiated Rates (Rates Associated with Shipper Number) Daily Rates Retail Rate…" at bounding box center [584, 475] width 590 height 28
select select "01"
click at [289, 461] on select "Negotiated Rates (Rates Associated with Shipper Number) Daily Rates Retail Rate…" at bounding box center [584, 475] width 590 height 28
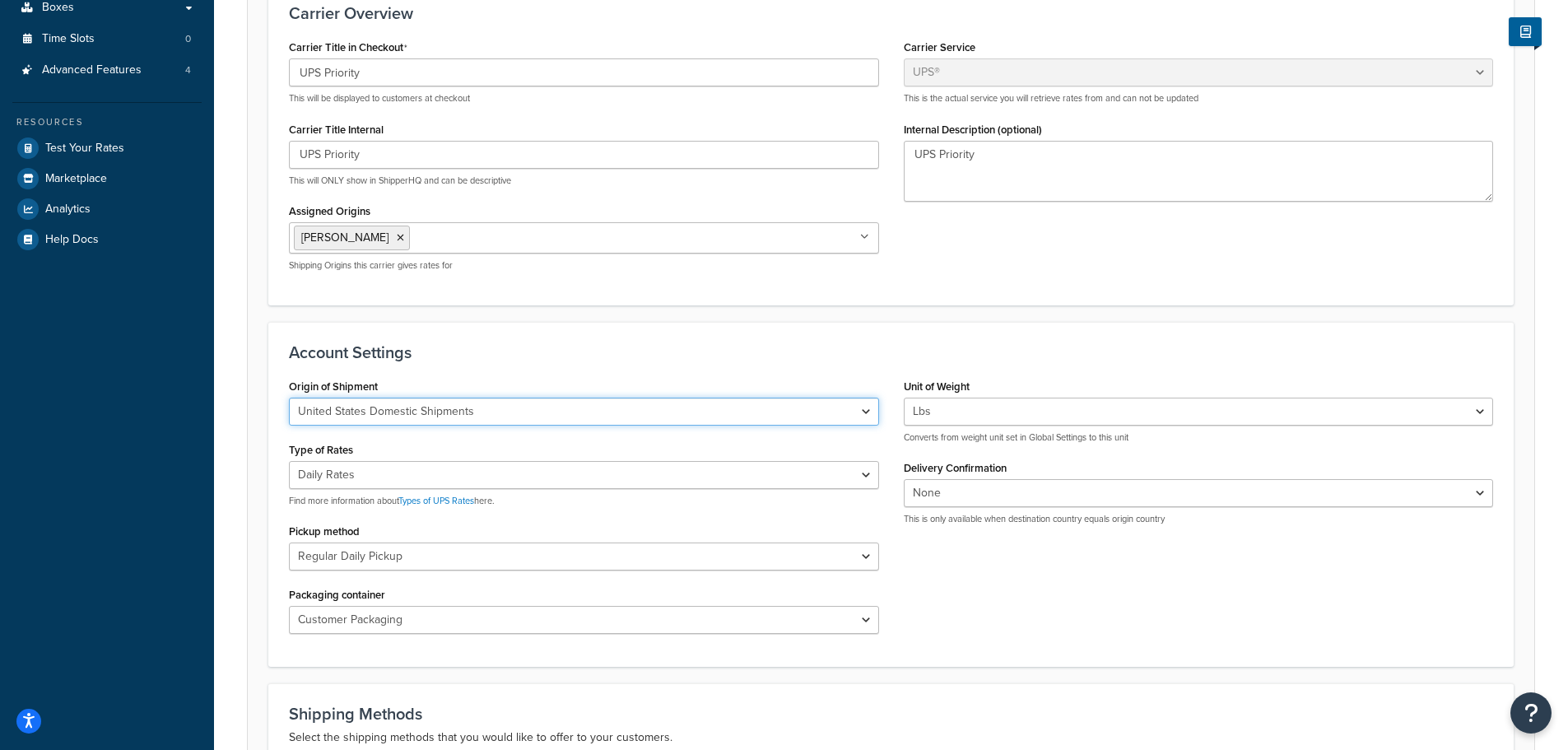
click at [519, 412] on select "United States Domestic Shipments Shipments Originating in United States Shipmen…" at bounding box center [584, 412] width 590 height 28
click at [581, 354] on h3 "Account Settings" at bounding box center [891, 352] width 1204 height 18
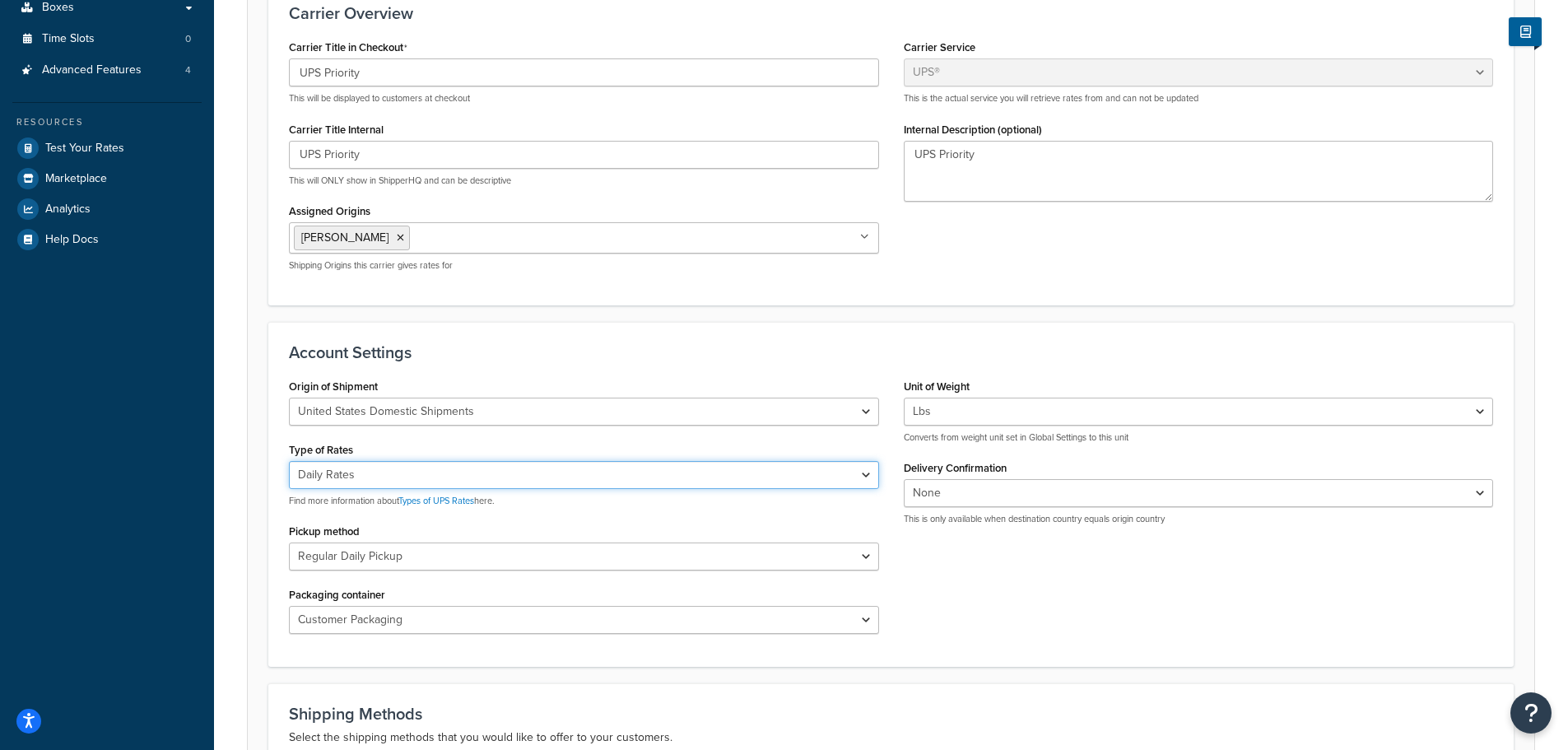
click at [424, 469] on select "Negotiated Rates (Rates Associated with Shipper Number) Daily Rates Retail Rate…" at bounding box center [584, 475] width 590 height 28
click at [587, 340] on div "Account Settings Origin of Shipment United States Domestic Shipments Shipments …" at bounding box center [891, 493] width 1245 height 344
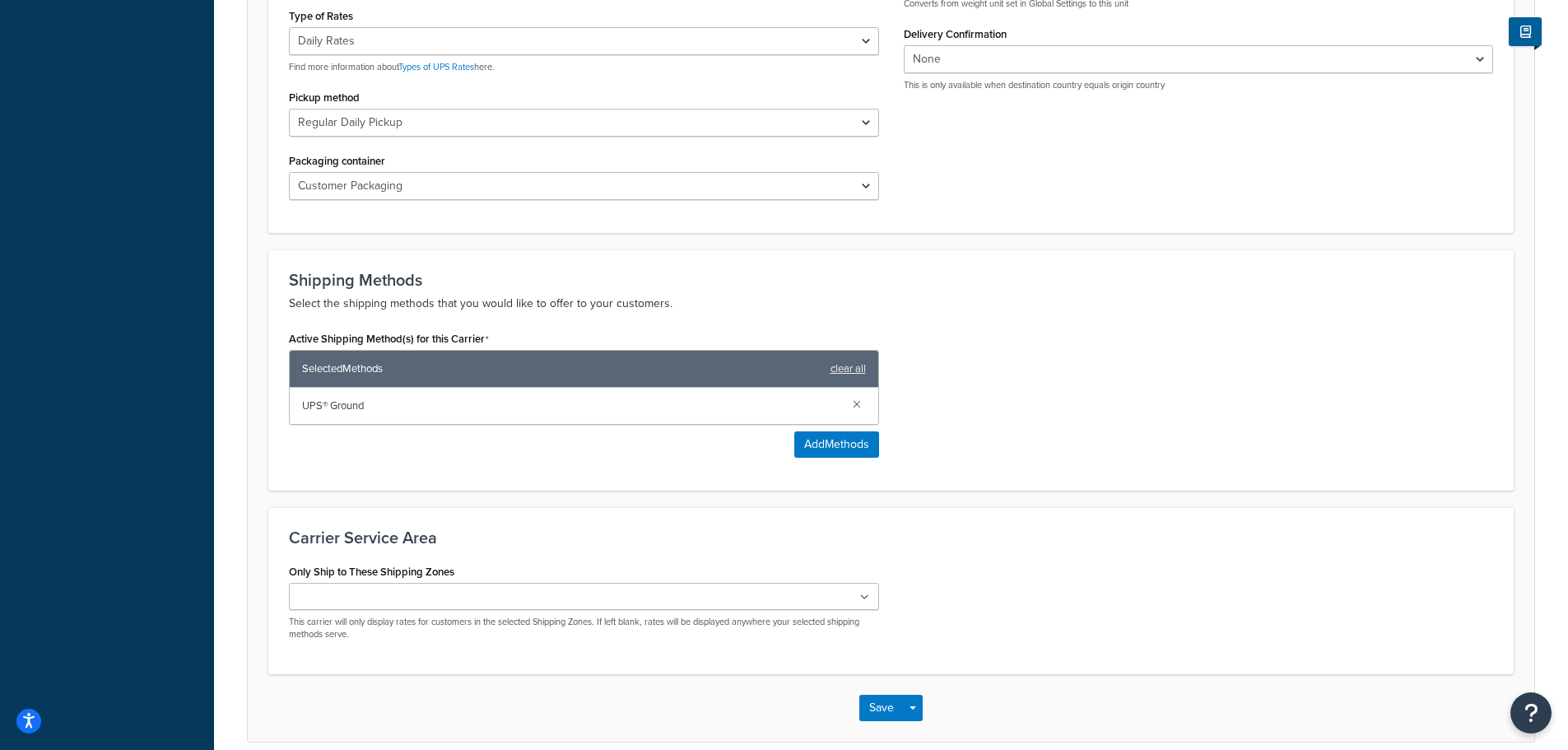
scroll to position [838, 0]
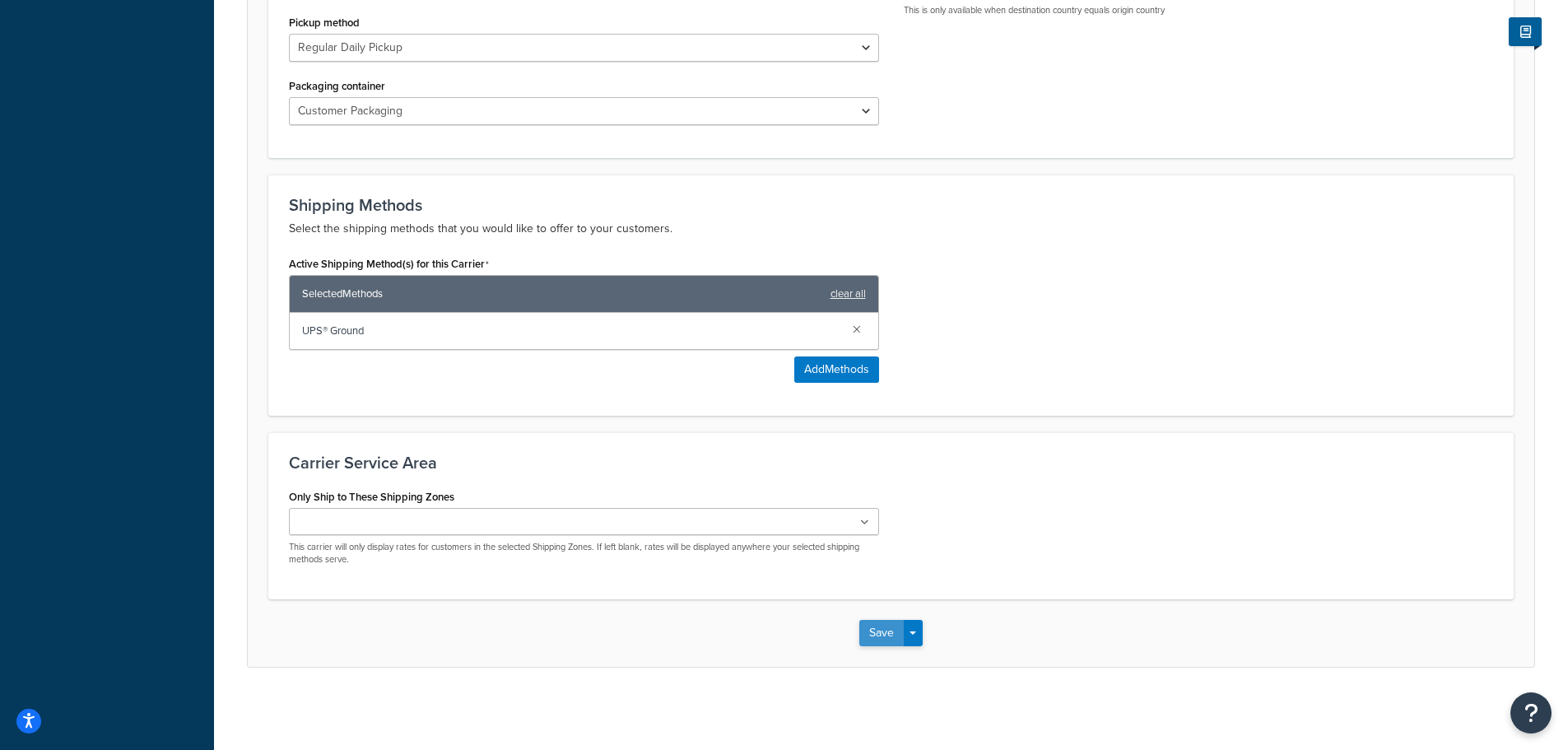
click at [886, 636] on button "Save" at bounding box center [881, 633] width 44 height 27
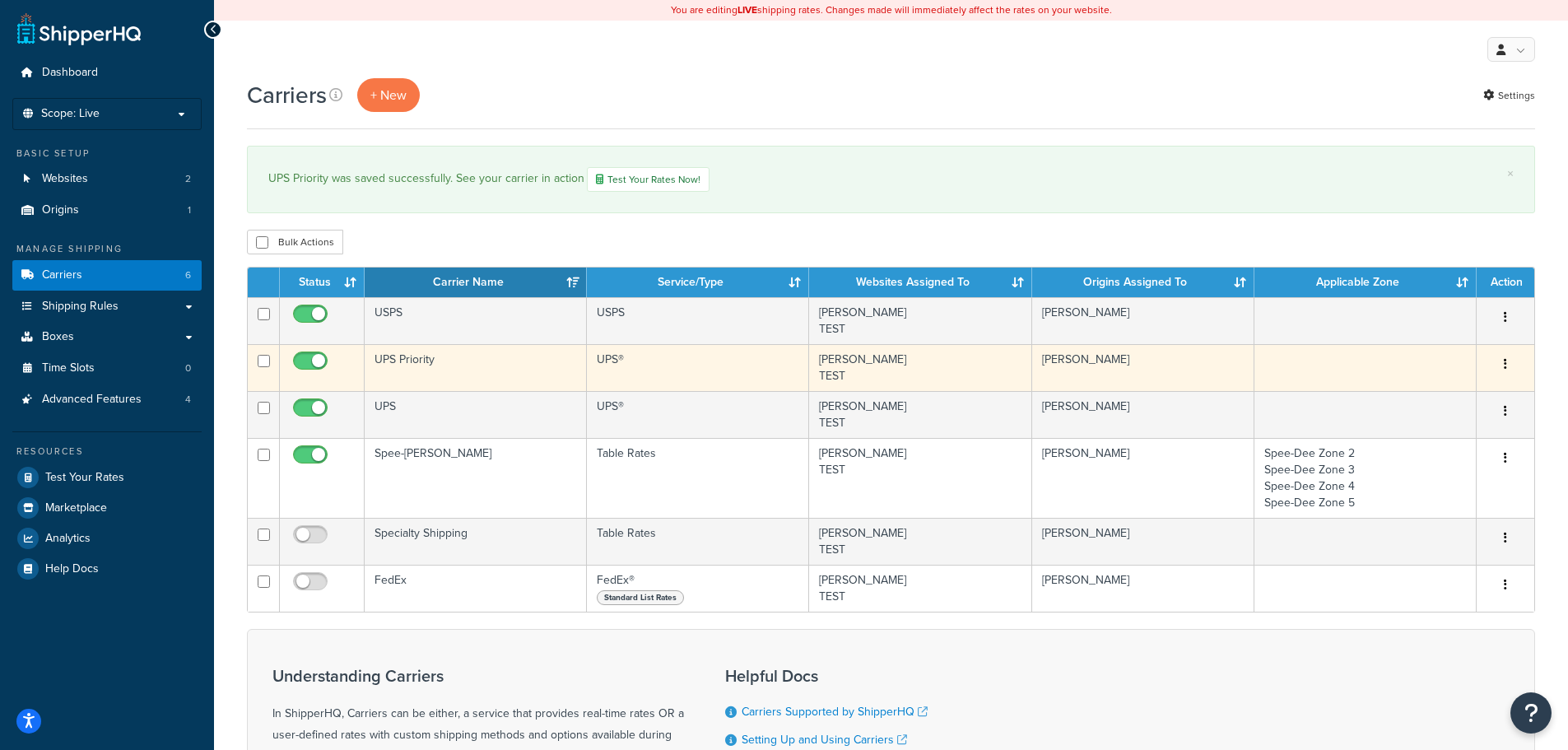
click at [430, 365] on td "UPS Priority" at bounding box center [475, 368] width 222 height 47
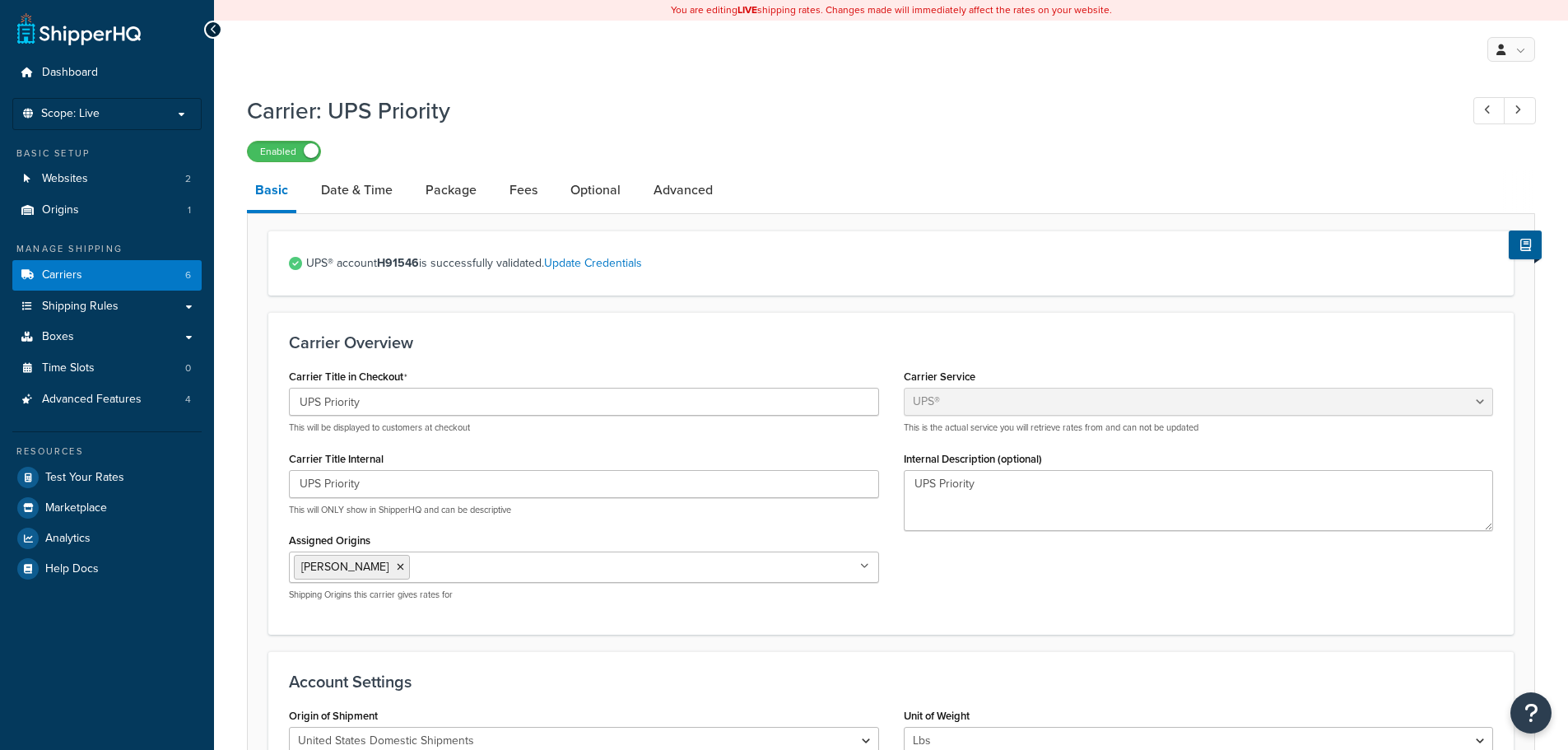
select select "ups"
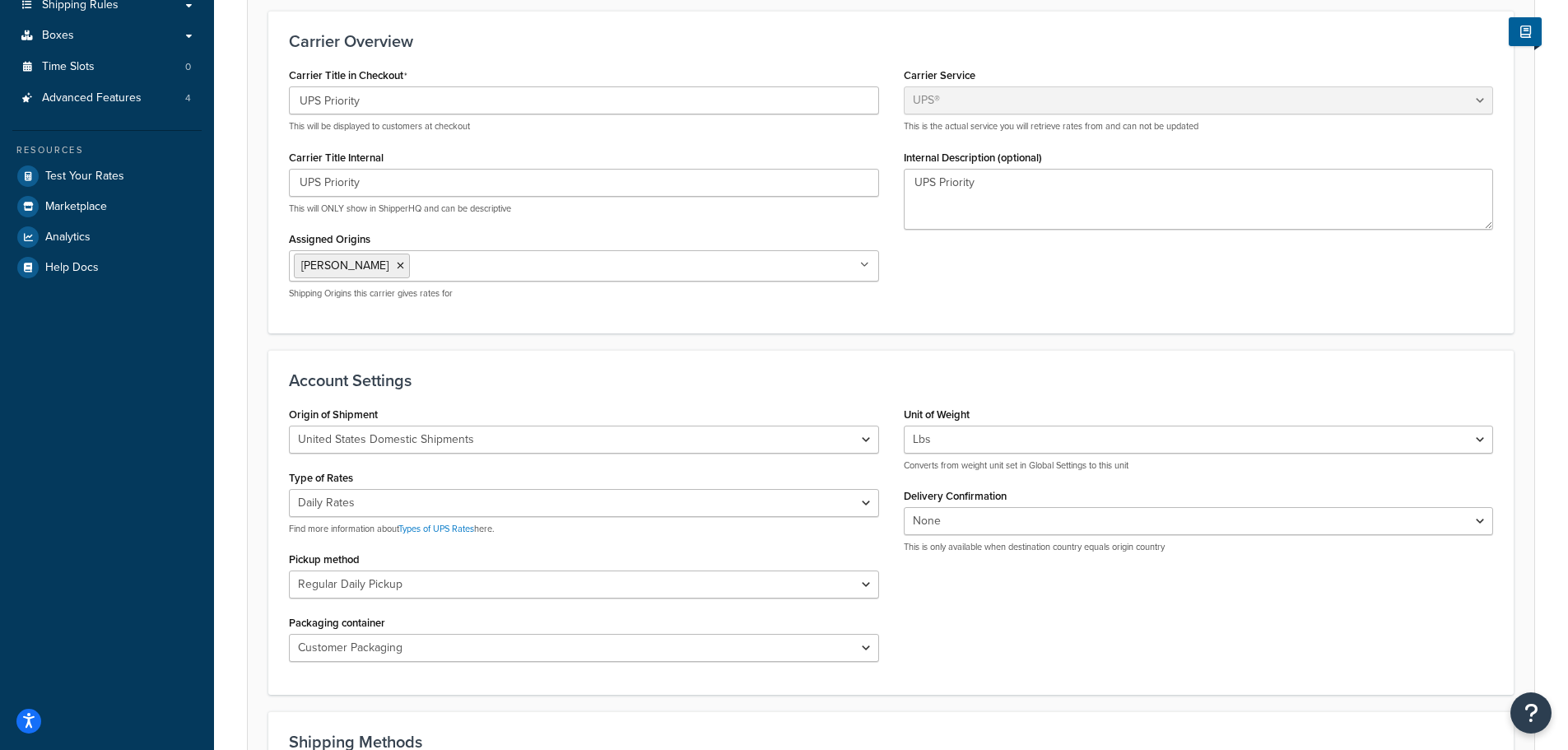
scroll to position [330, 0]
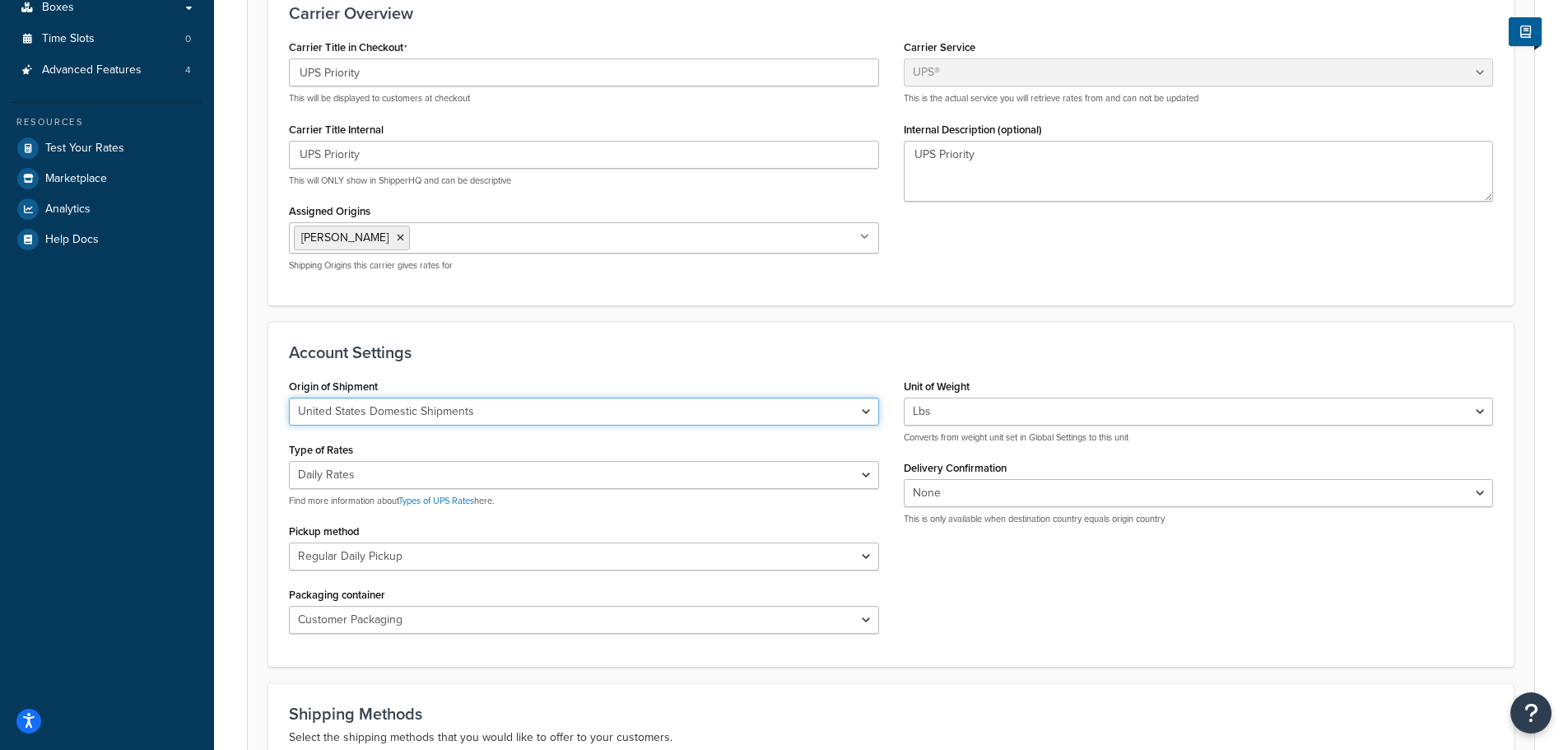
click at [415, 408] on select "United States Domestic Shipments Shipments Originating in United States Shipmen…" at bounding box center [584, 412] width 590 height 28
click at [416, 408] on select "United States Domestic Shipments Shipments Originating in United States Shipmen…" at bounding box center [584, 412] width 590 height 28
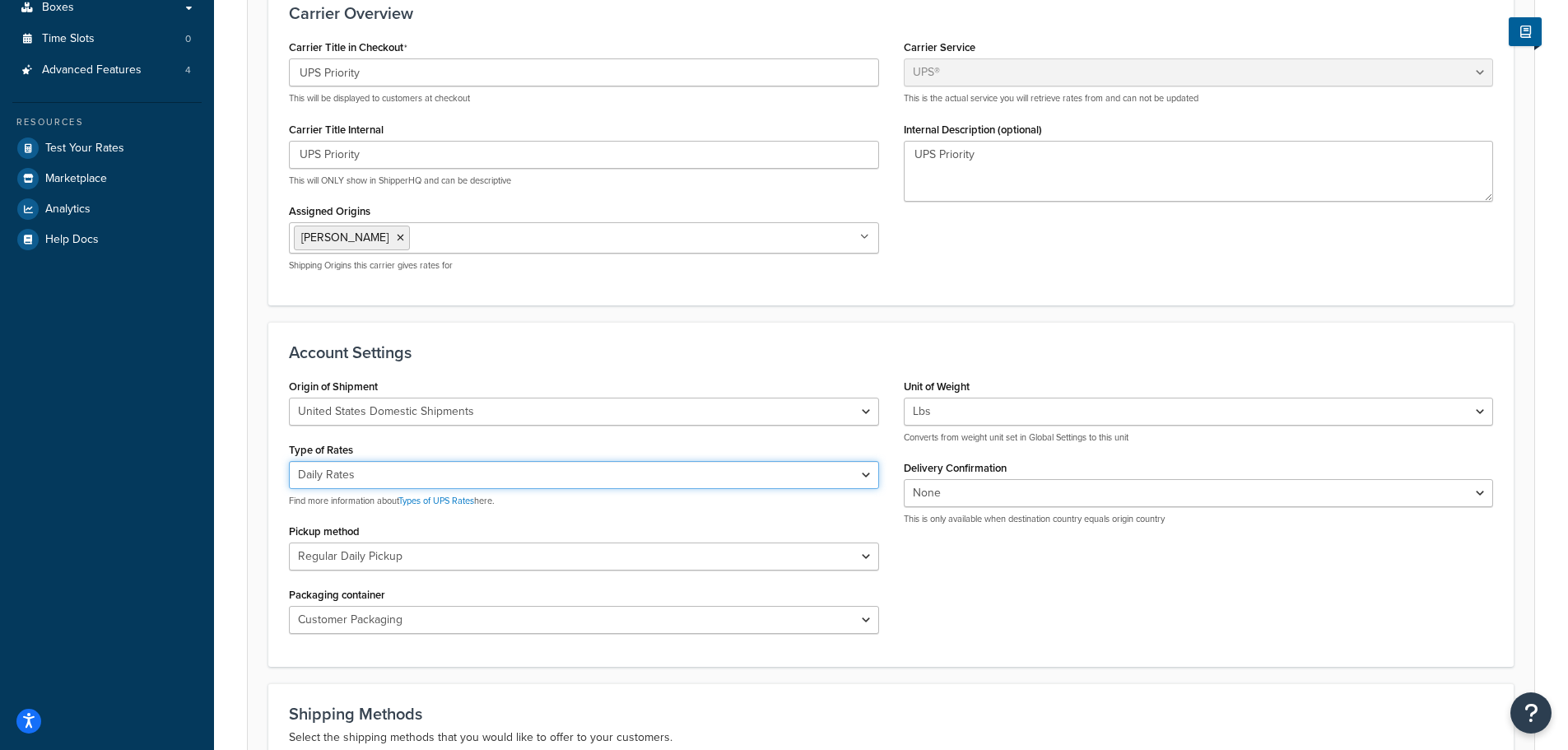
click at [429, 474] on select "Negotiated Rates (Rates Associated with Shipper Number) Daily Rates Retail Rate…" at bounding box center [584, 475] width 590 height 28
select select "00"
click at [289, 461] on select "Negotiated Rates (Rates Associated with Shipper Number) Daily Rates Retail Rate…" at bounding box center [584, 475] width 590 height 28
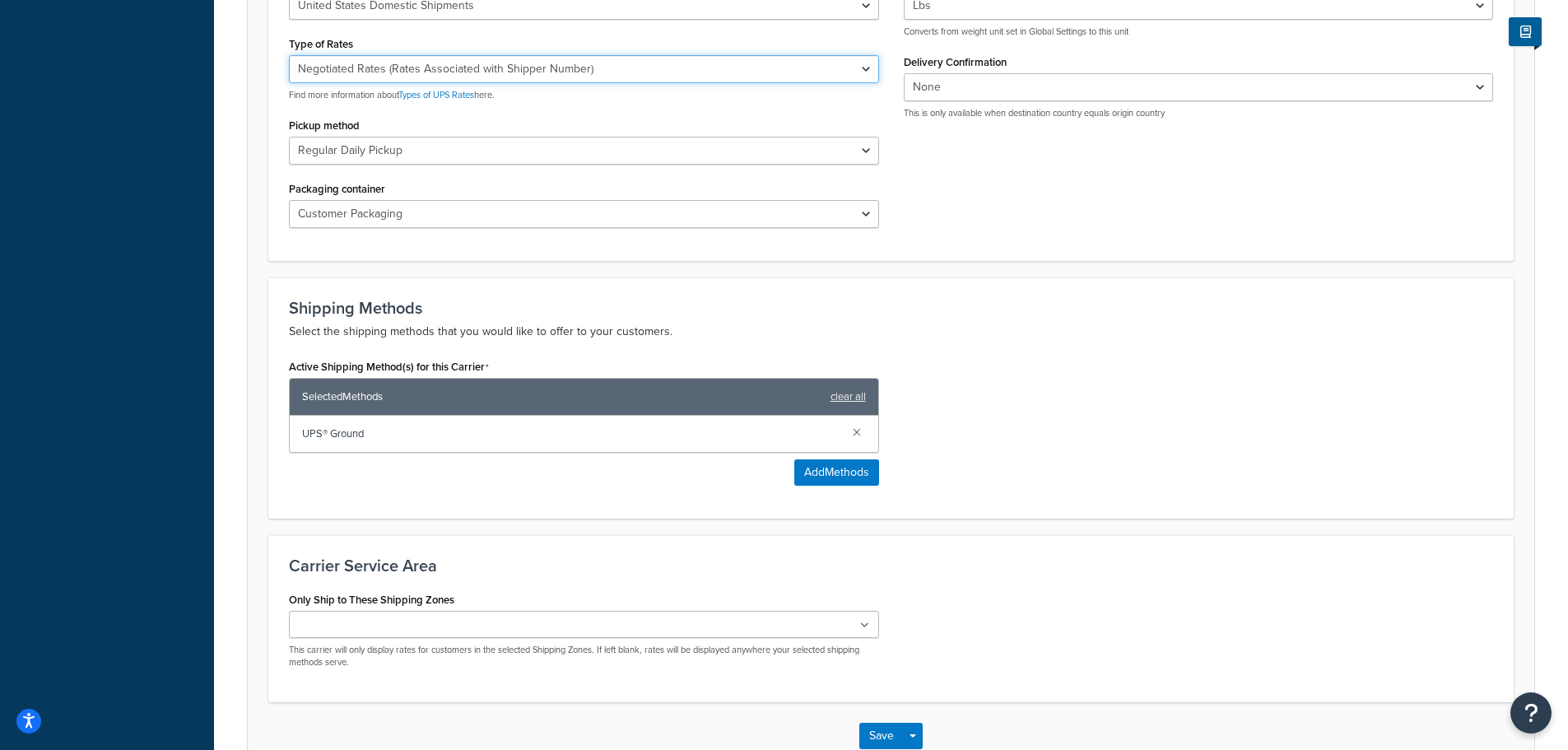
scroll to position [741, 0]
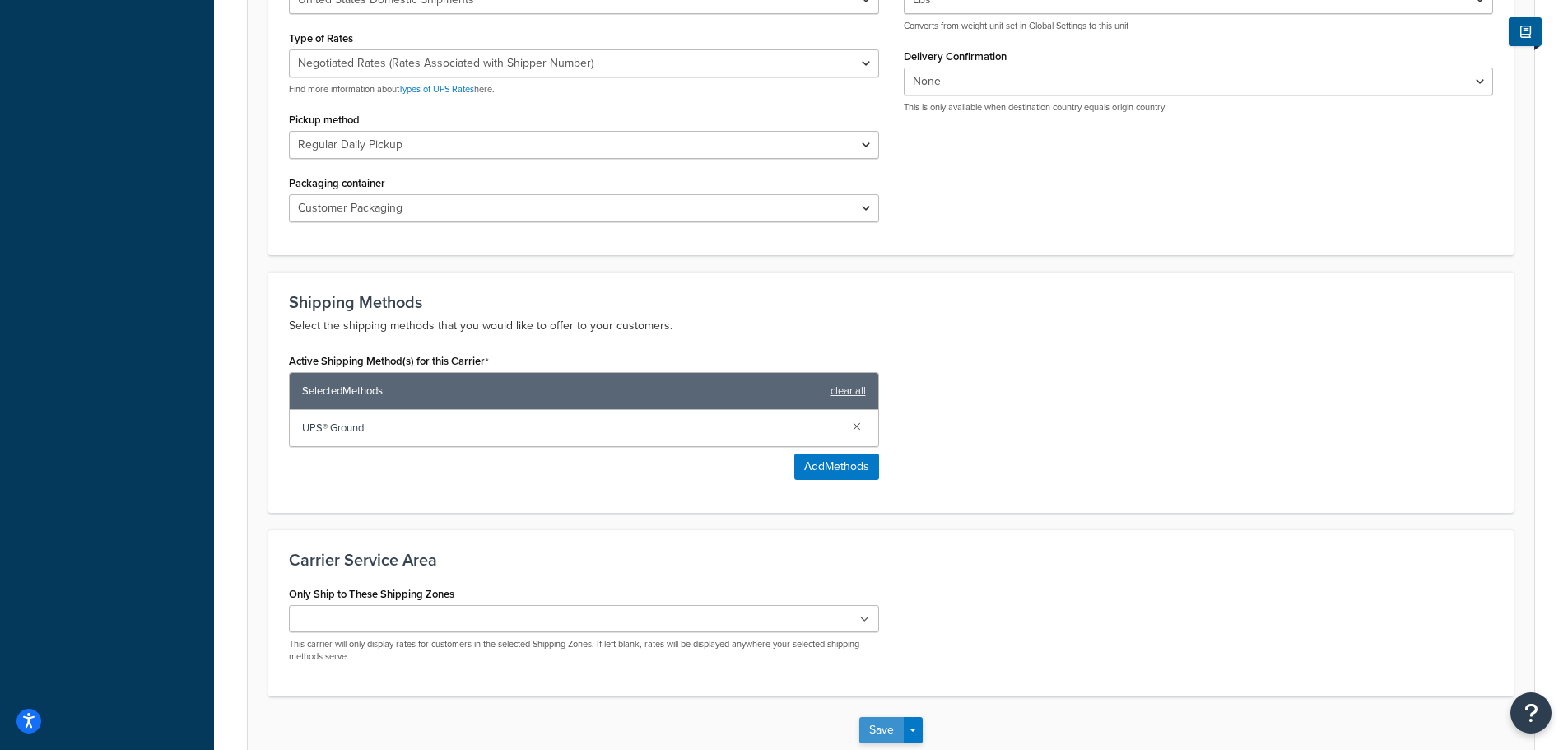
click at [878, 726] on button "Save" at bounding box center [881, 729] width 44 height 27
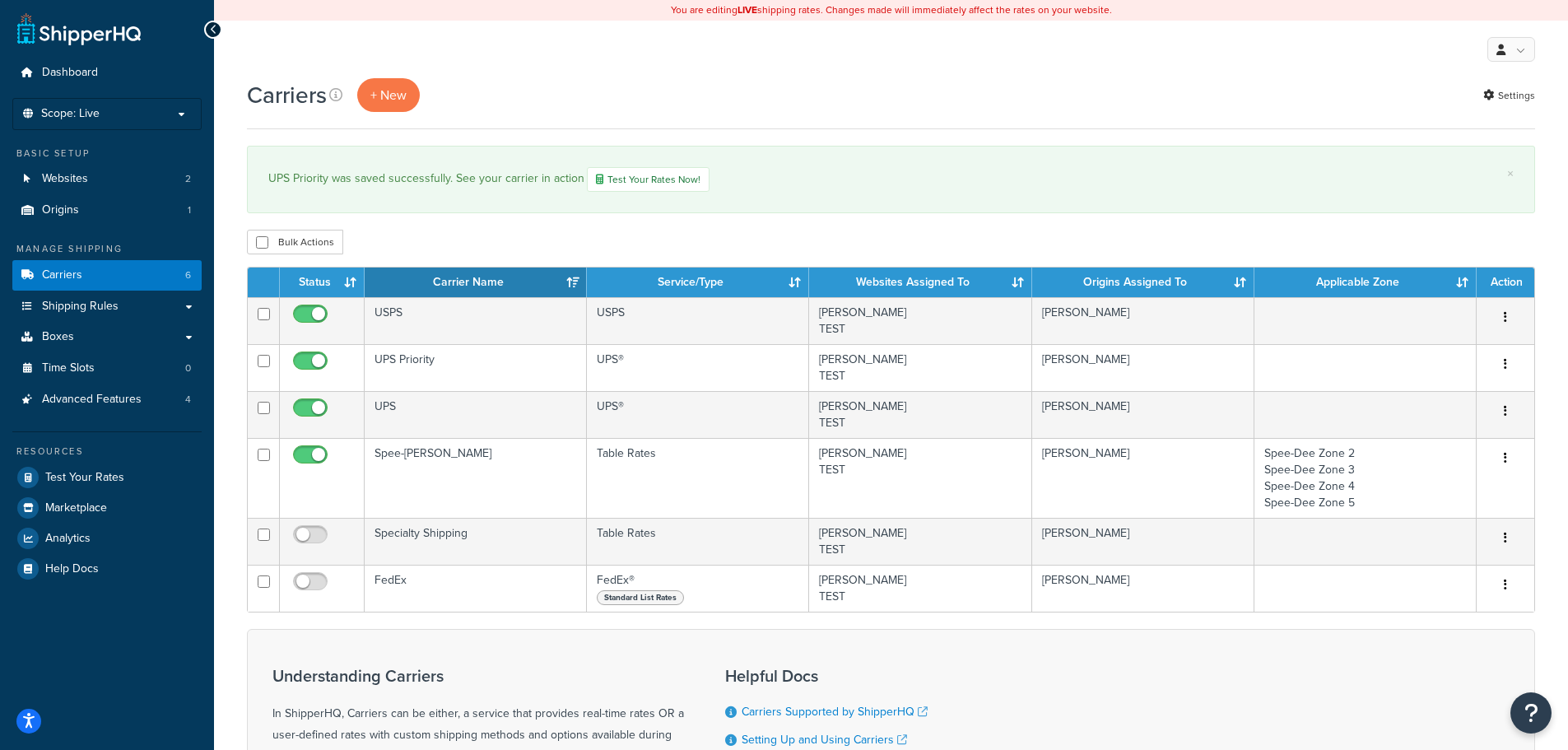
click at [683, 70] on div "My Profile Billing Global Settings Contact Us Logout" at bounding box center [891, 49] width 1354 height 57
click at [662, 77] on div "My Profile Billing Global Settings Contact Us Logout" at bounding box center [891, 49] width 1354 height 57
click at [1088, 92] on div "Carriers + New Settings" at bounding box center [890, 95] width 1288 height 34
